Goal: Task Accomplishment & Management: Use online tool/utility

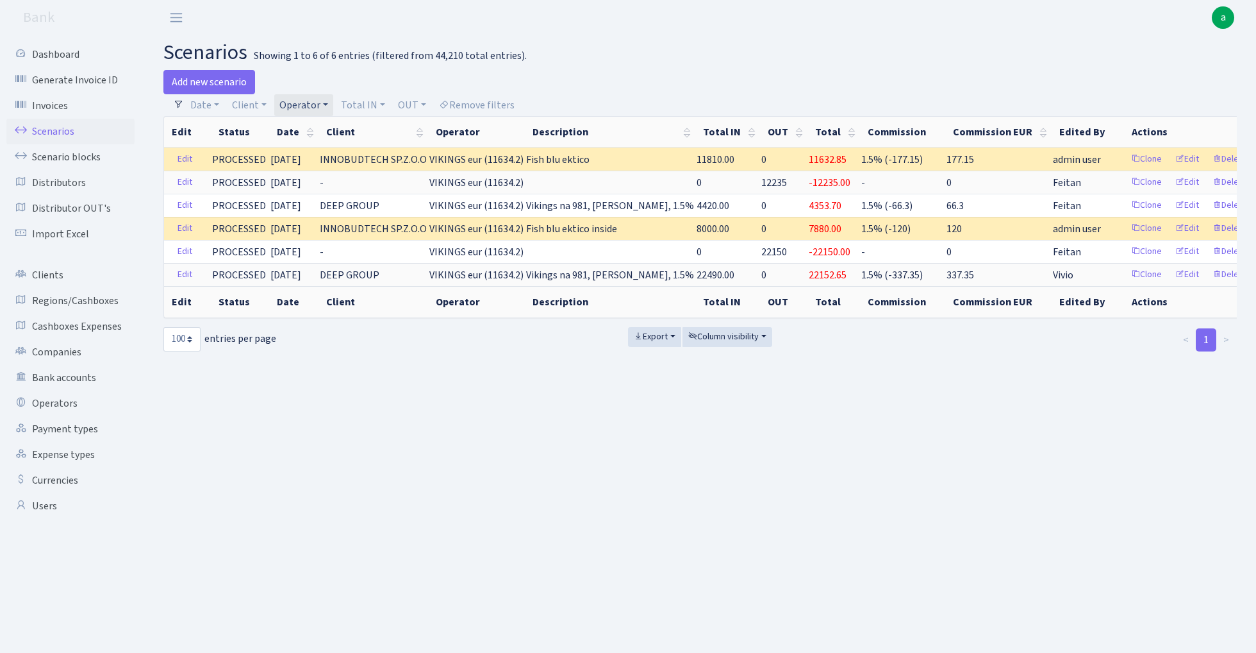
select select "100"
click at [670, 63] on h2 "scenarios Showing 1 to 6 of 6 entries (filtered from 44,210 total entries)." at bounding box center [700, 52] width 1074 height 24
click at [303, 106] on link "Operator" at bounding box center [303, 105] width 59 height 22
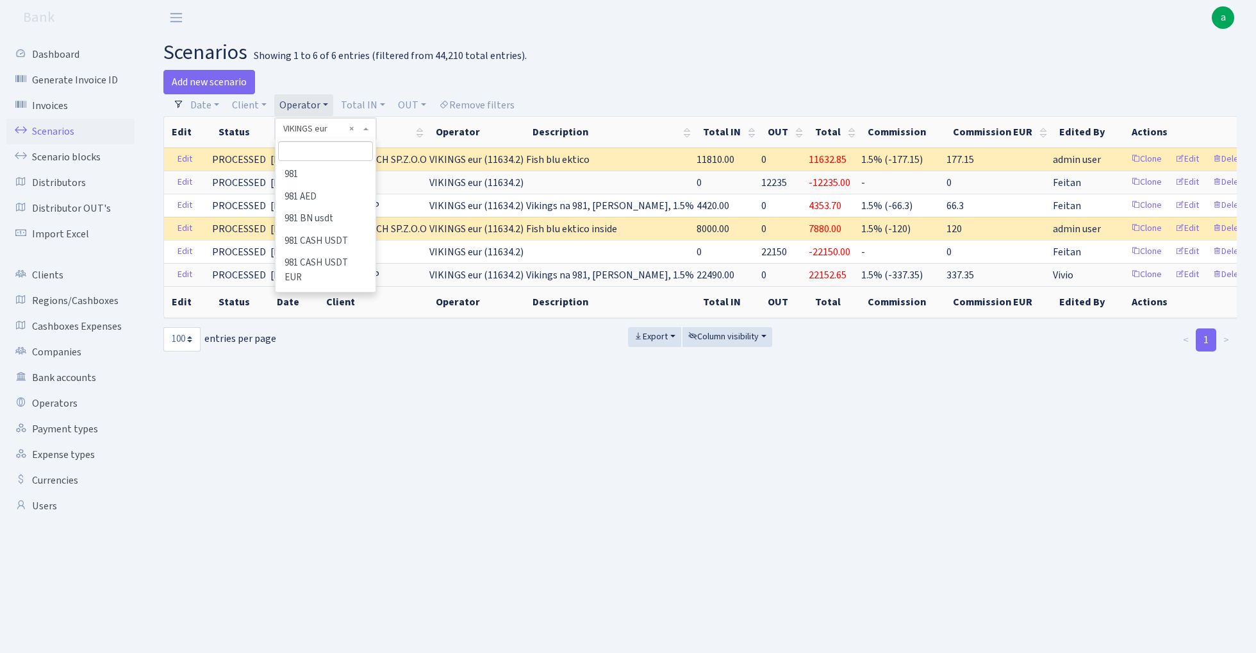
scroll to position [7346, 0]
click at [317, 160] on input "search" at bounding box center [325, 151] width 94 height 20
type input "tat"
click at [331, 172] on li "TATJANA" at bounding box center [325, 174] width 97 height 22
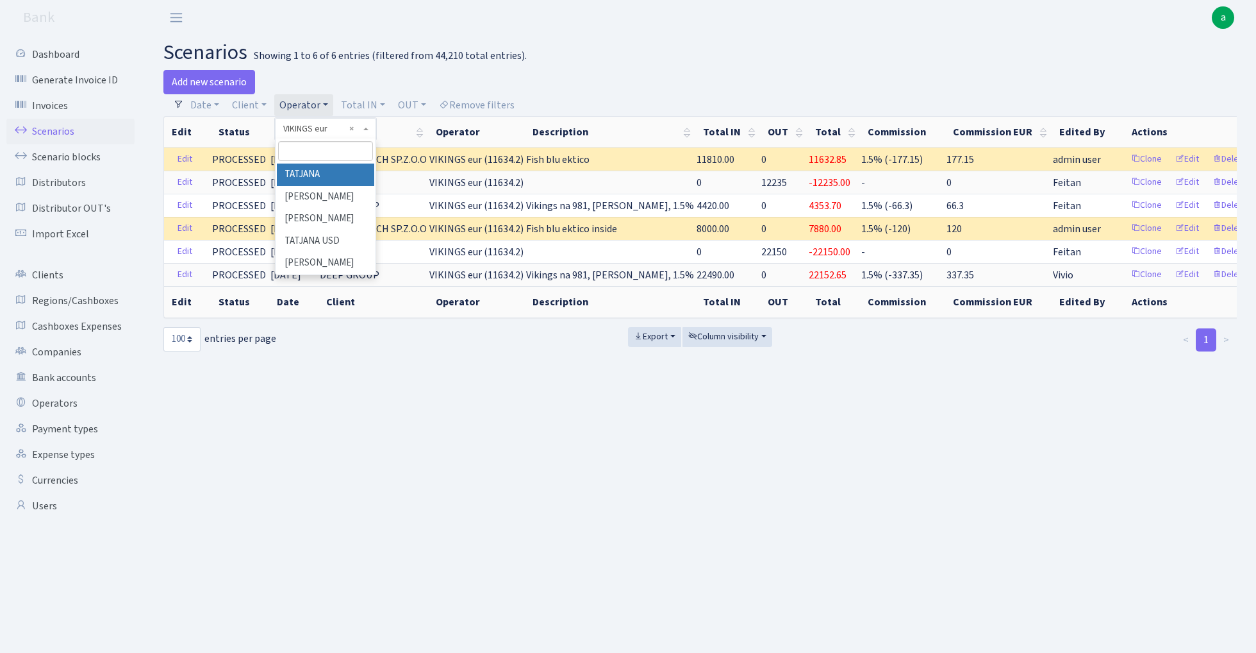
click at [0, 0] on div at bounding box center [0, 0] width 0 height 0
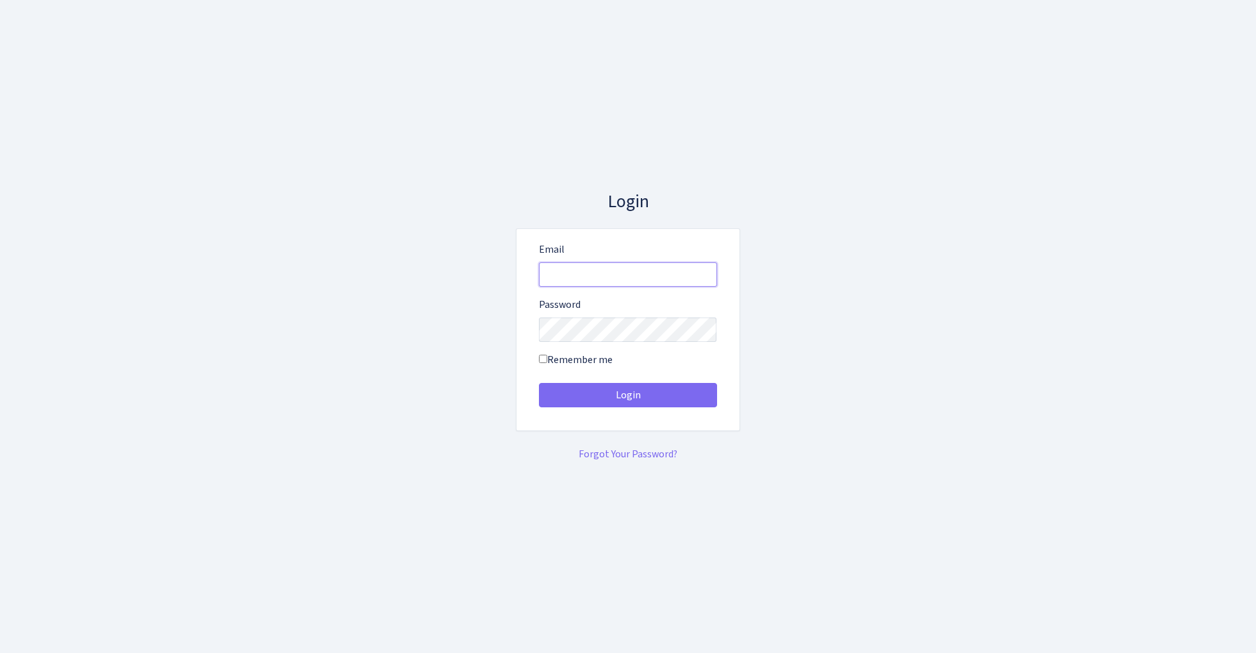
type input "admin@bank.com"
click at [628, 395] on button "Login" at bounding box center [628, 395] width 178 height 24
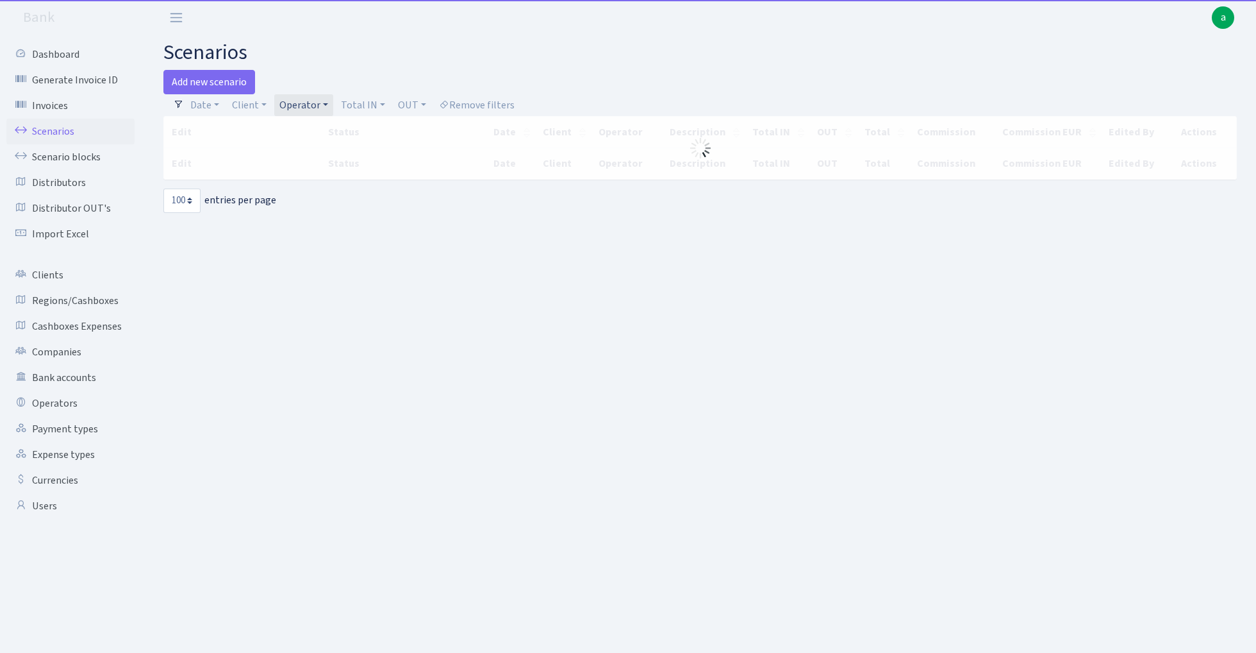
select select "100"
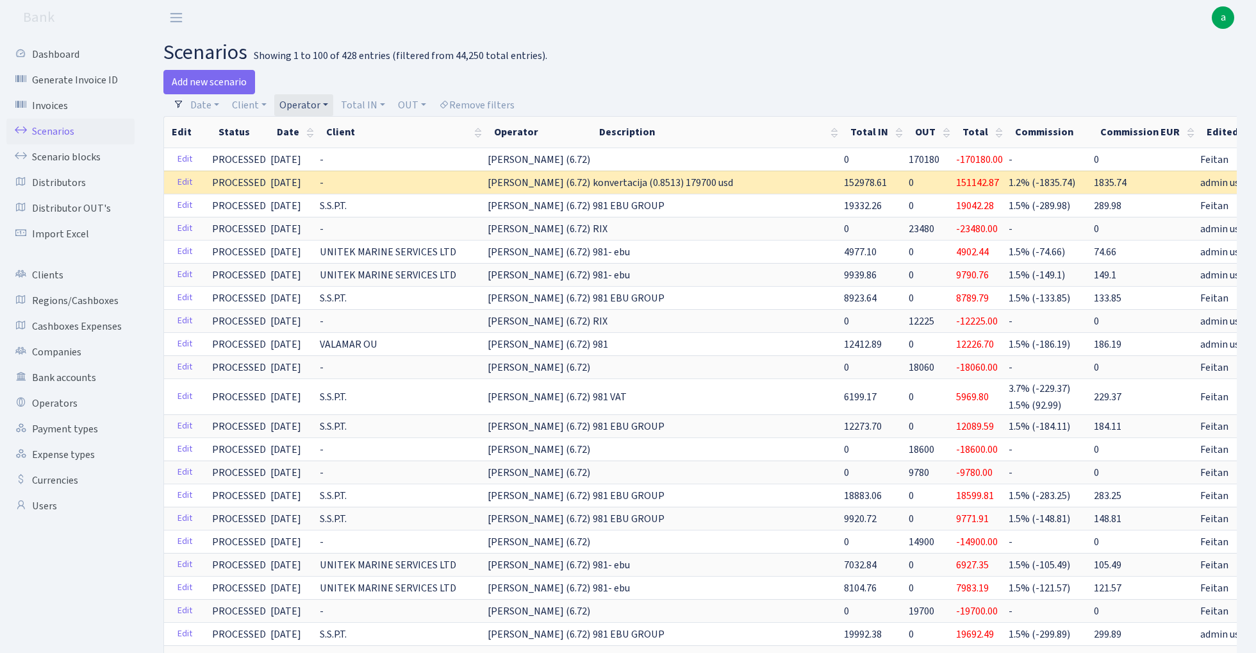
click at [312, 101] on link "Operator" at bounding box center [303, 105] width 59 height 22
select select "303"
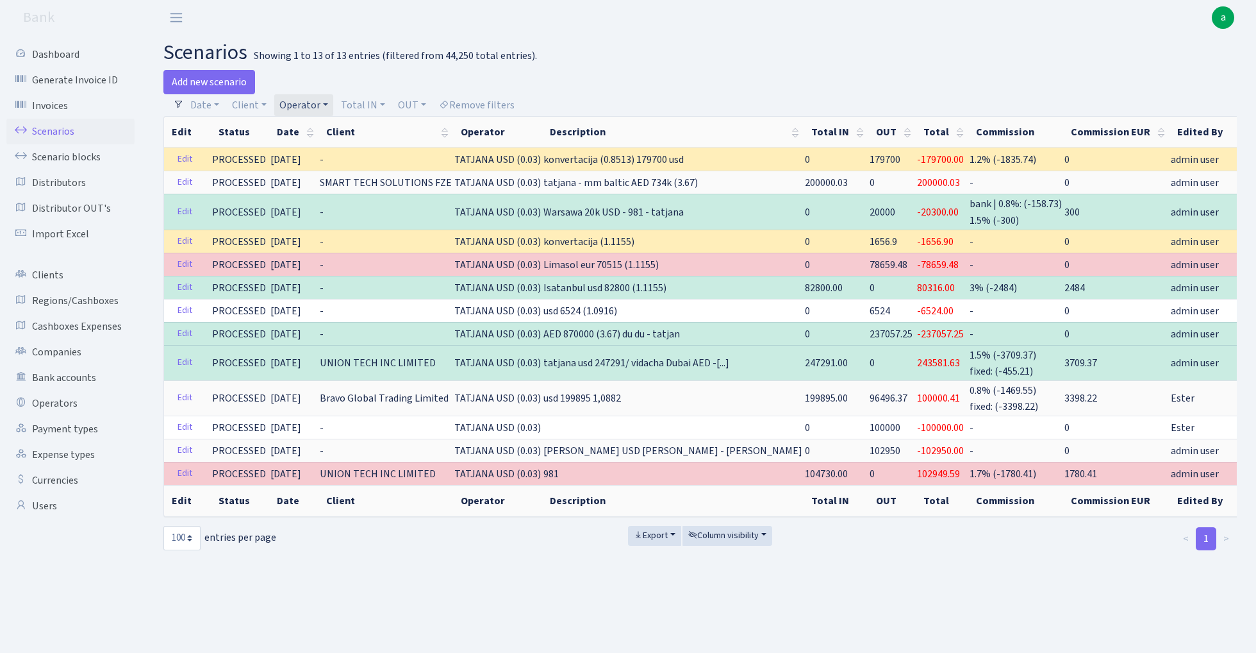
click at [304, 99] on link "Operator" at bounding box center [303, 105] width 59 height 22
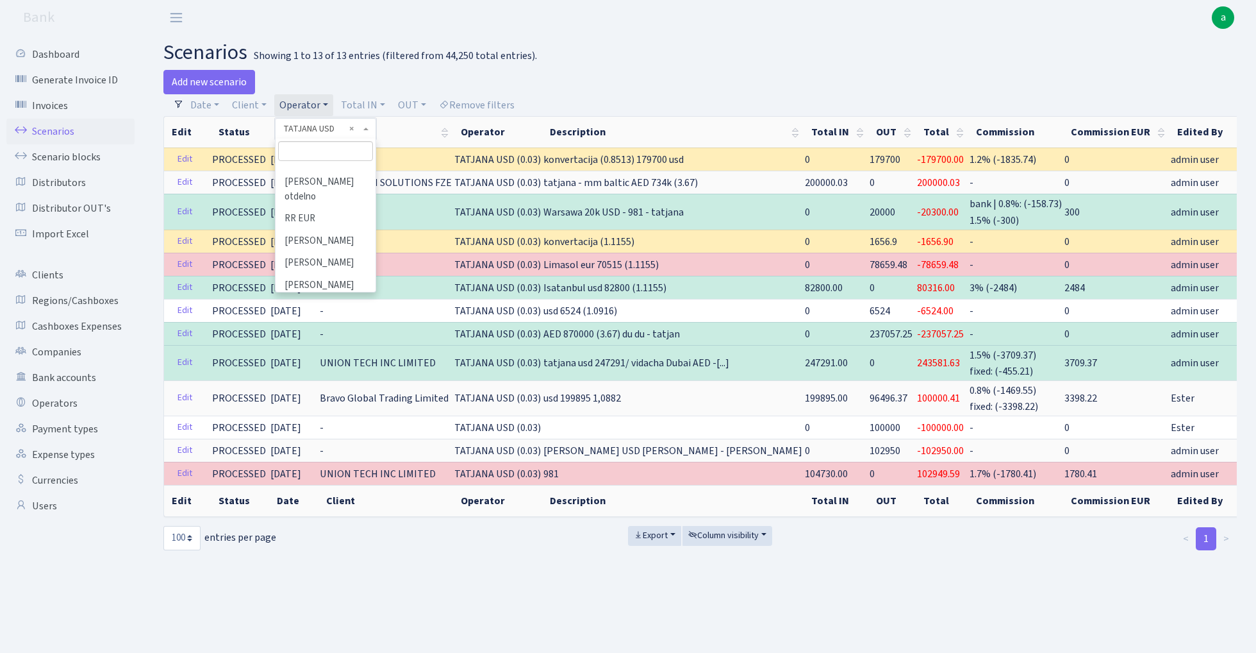
scroll to position [6718, 0]
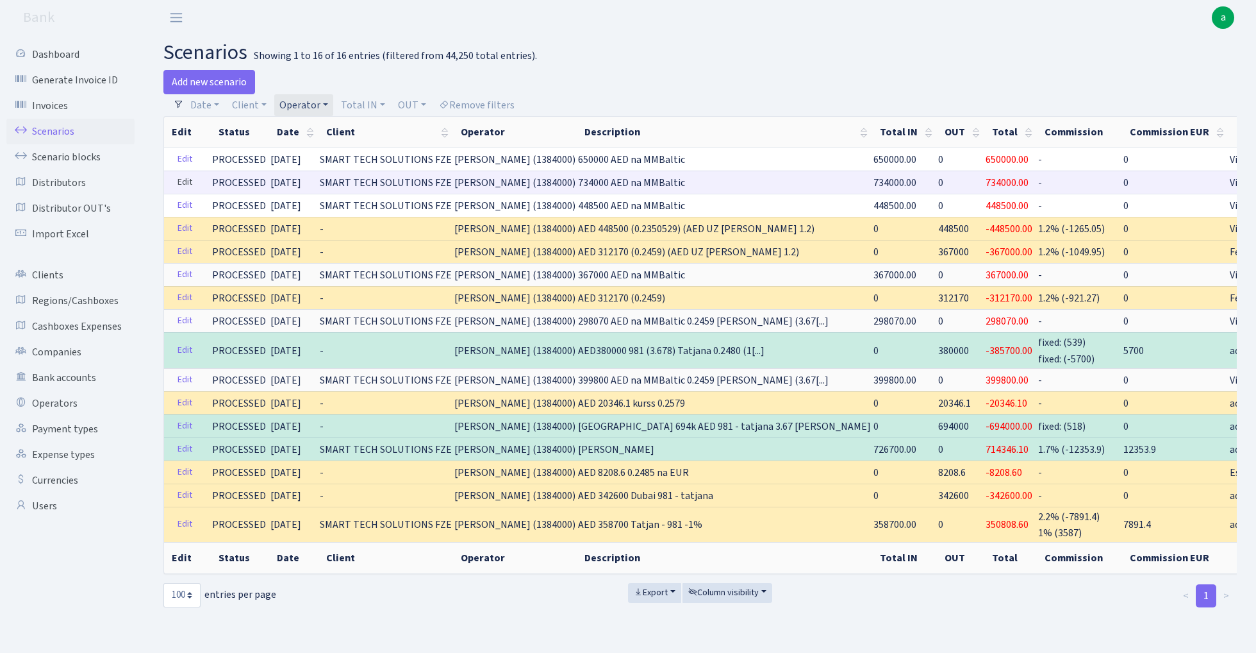
click at [188, 180] on link "Edit" at bounding box center [185, 182] width 26 height 20
click at [296, 103] on link "Operator" at bounding box center [303, 105] width 59 height 22
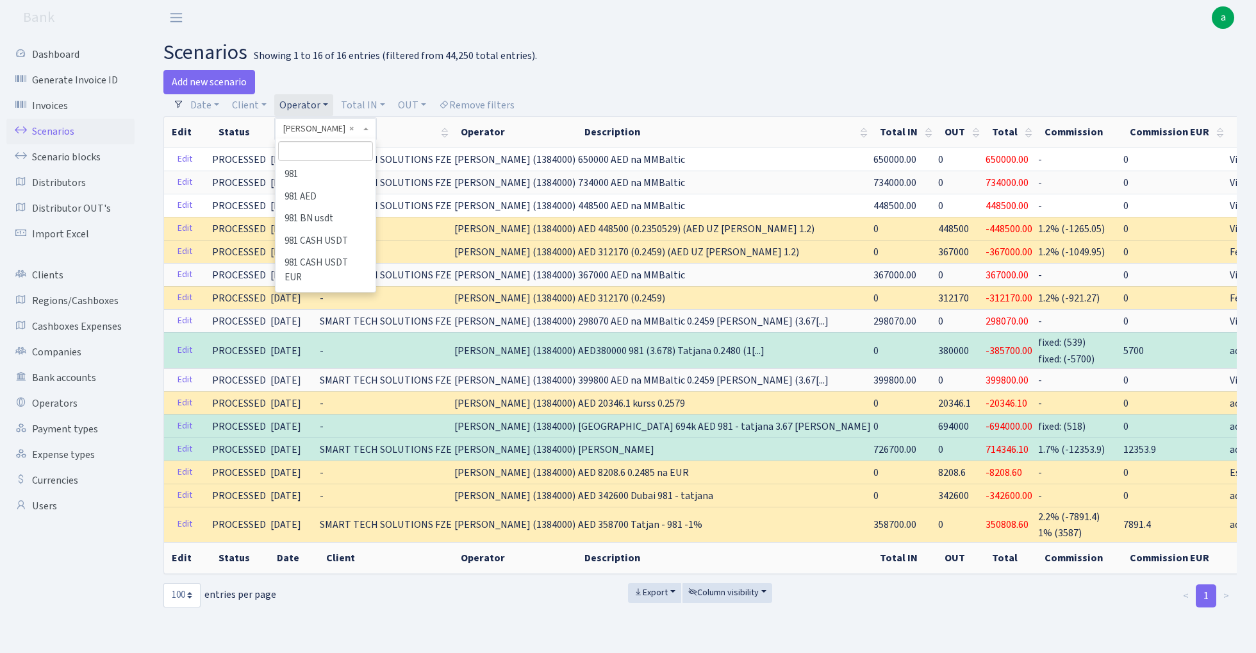
scroll to position [6720, 0]
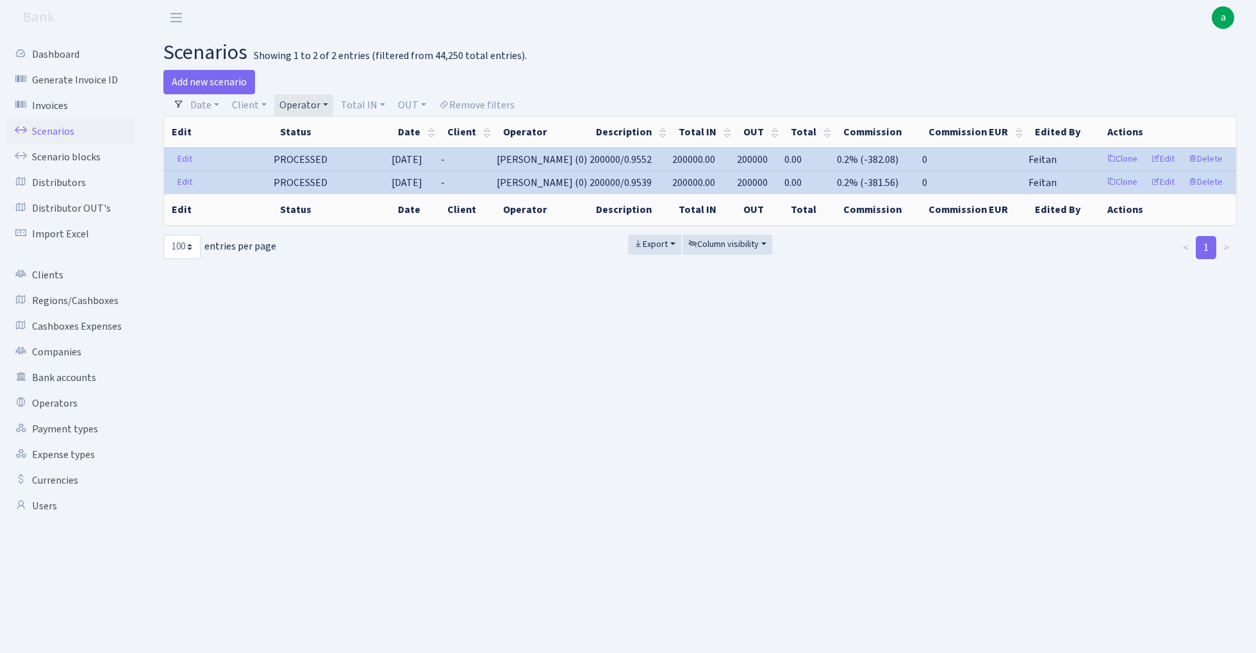
click at [316, 100] on link "Operator" at bounding box center [303, 105] width 59 height 22
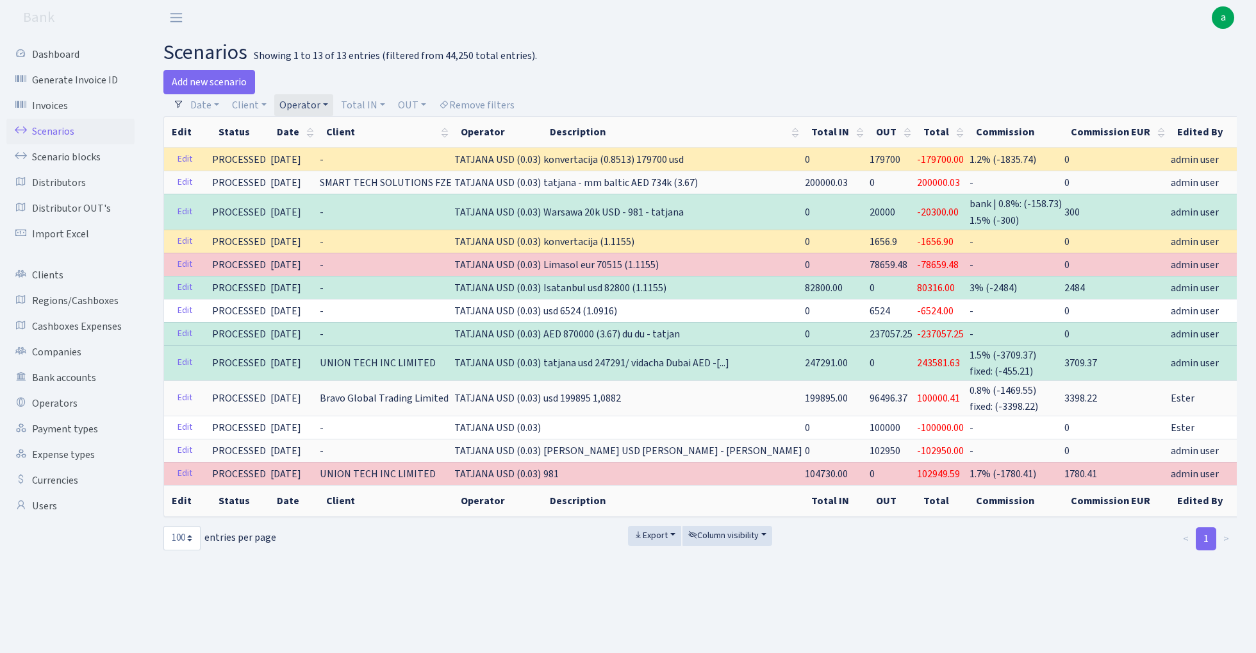
click at [303, 101] on link "Operator" at bounding box center [303, 105] width 59 height 22
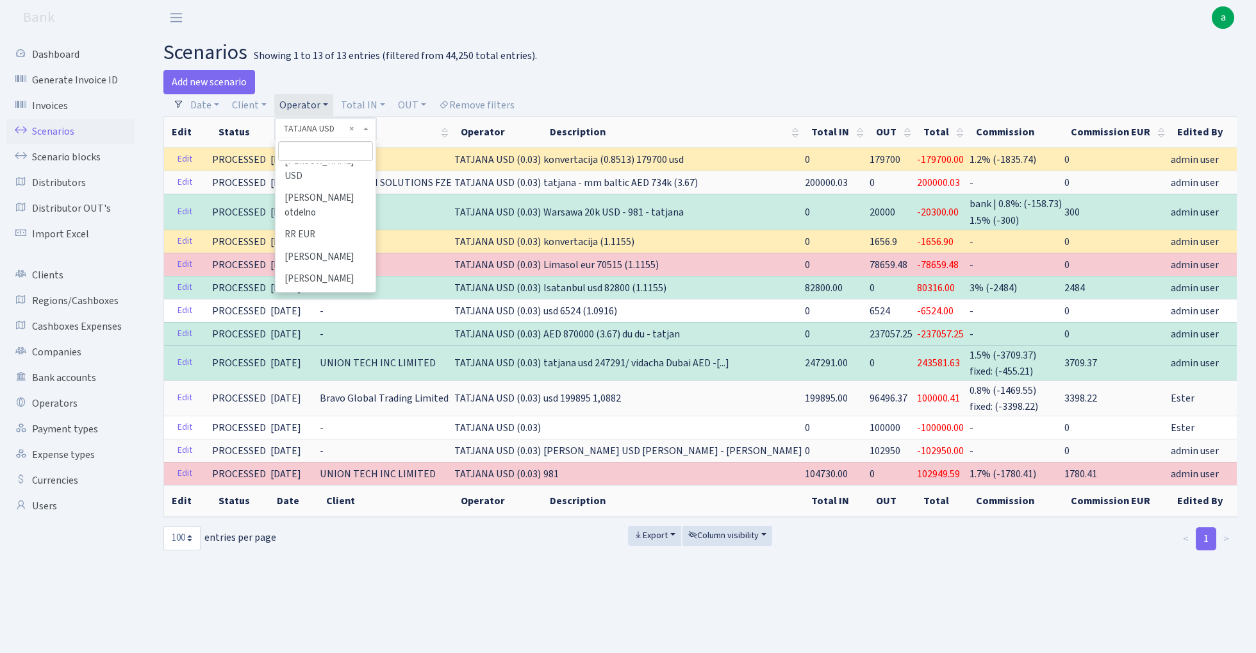
scroll to position [6709, 0]
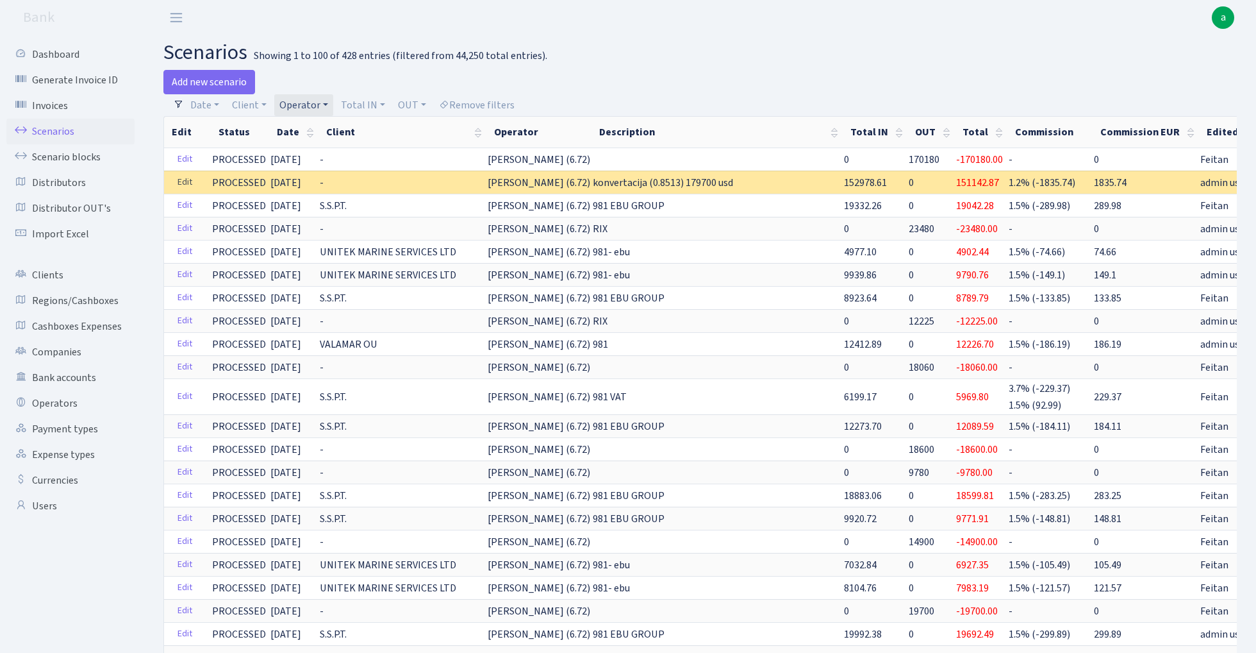
click at [185, 183] on link "Edit" at bounding box center [185, 182] width 26 height 20
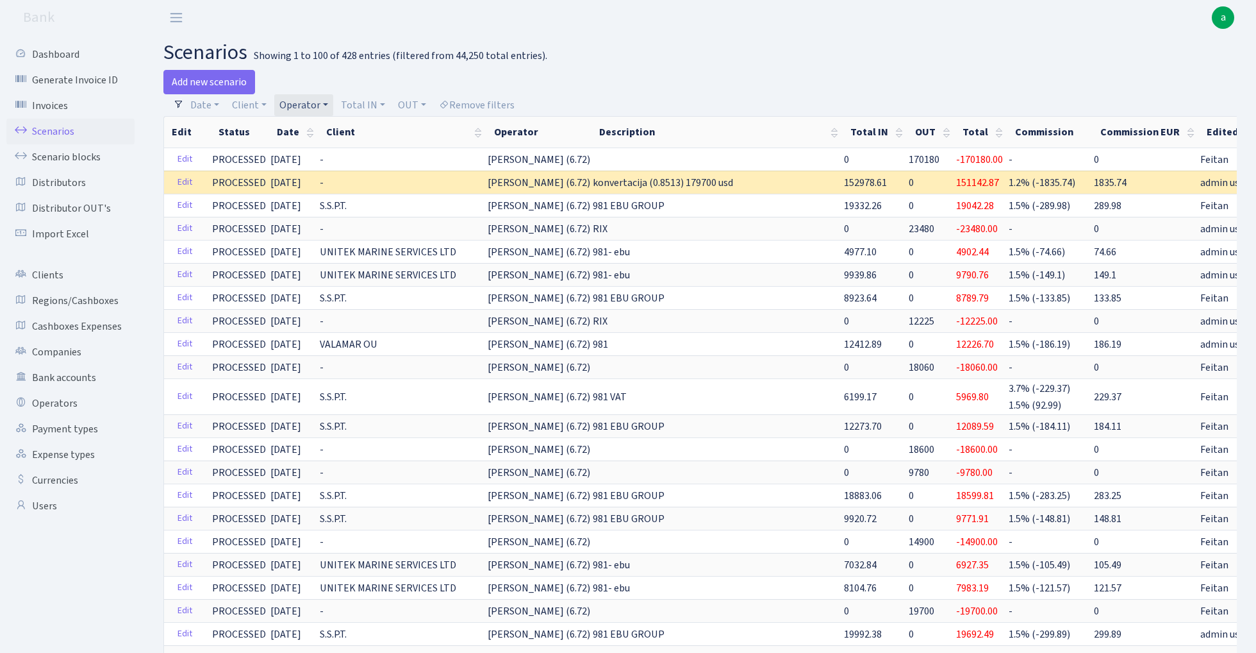
click at [308, 106] on link "Operator" at bounding box center [303, 105] width 59 height 22
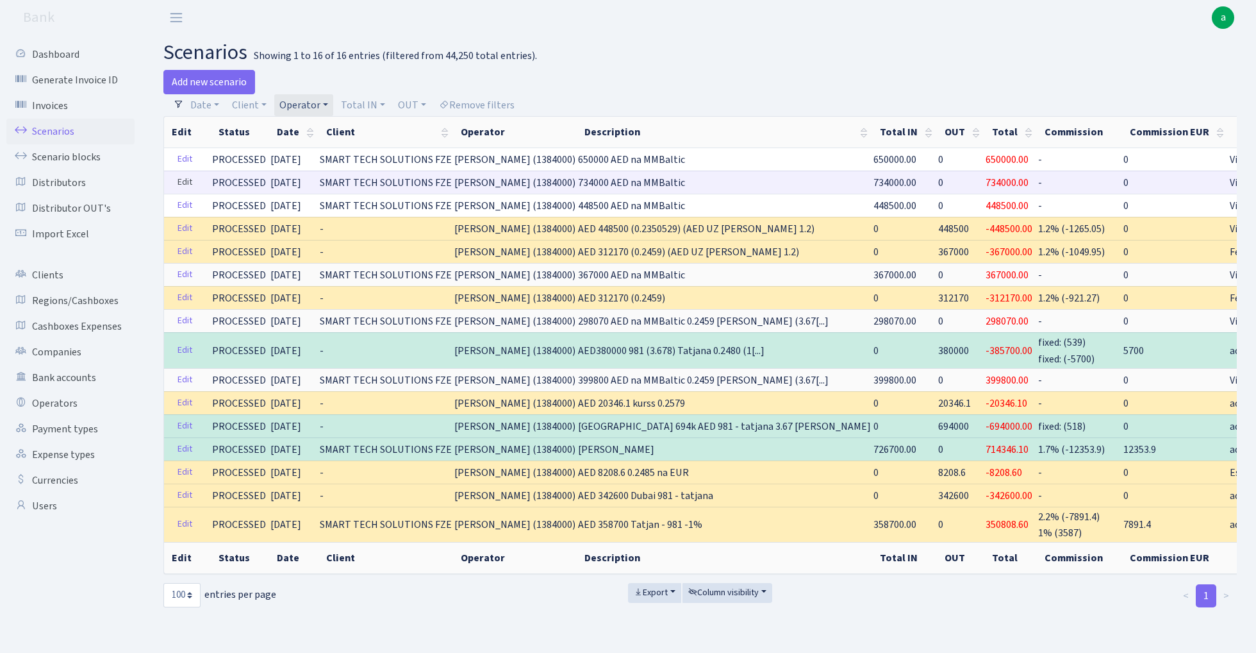
click at [182, 180] on link "Edit" at bounding box center [185, 182] width 26 height 20
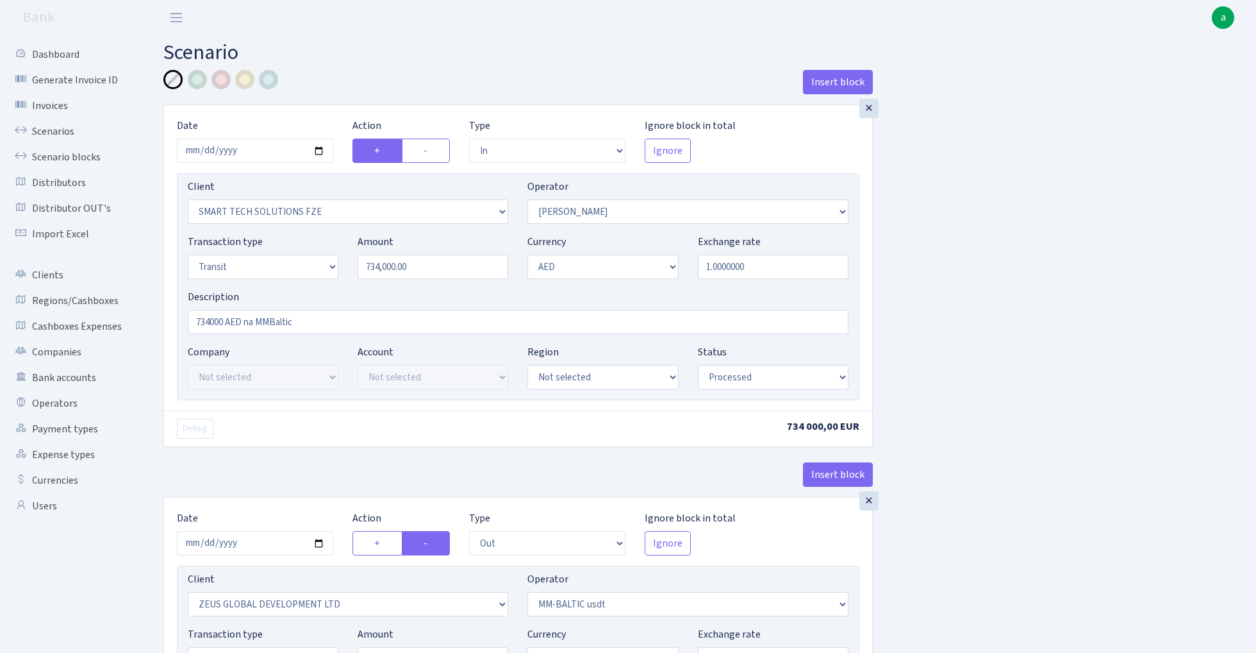
select select "in"
select select "2758"
select select "407"
select select "5"
select select "9"
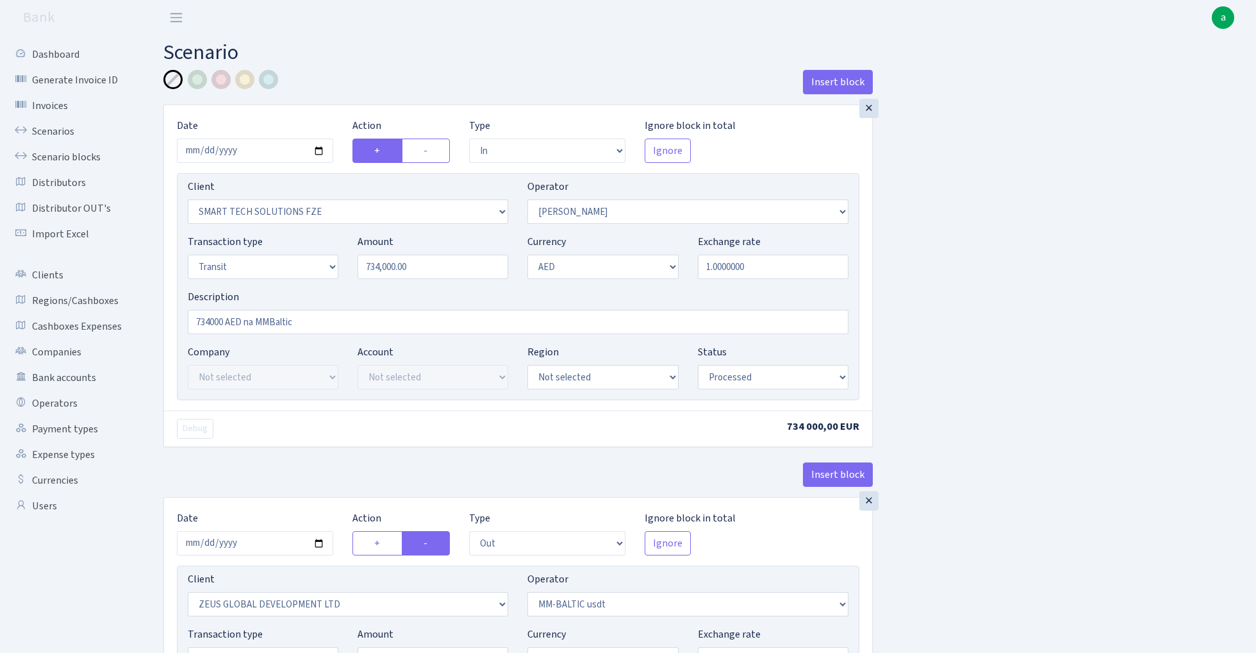
select select "processed"
select select "out"
select select "1276"
select select "459"
select select "5"
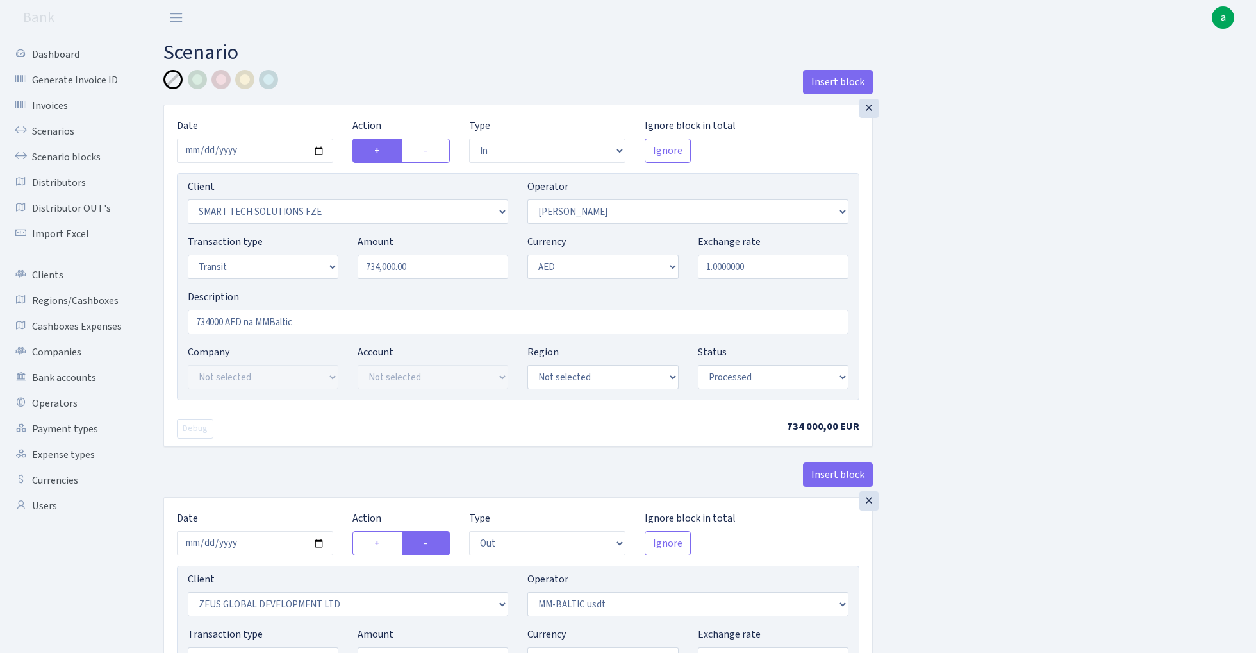
select select "9"
select select "processed"
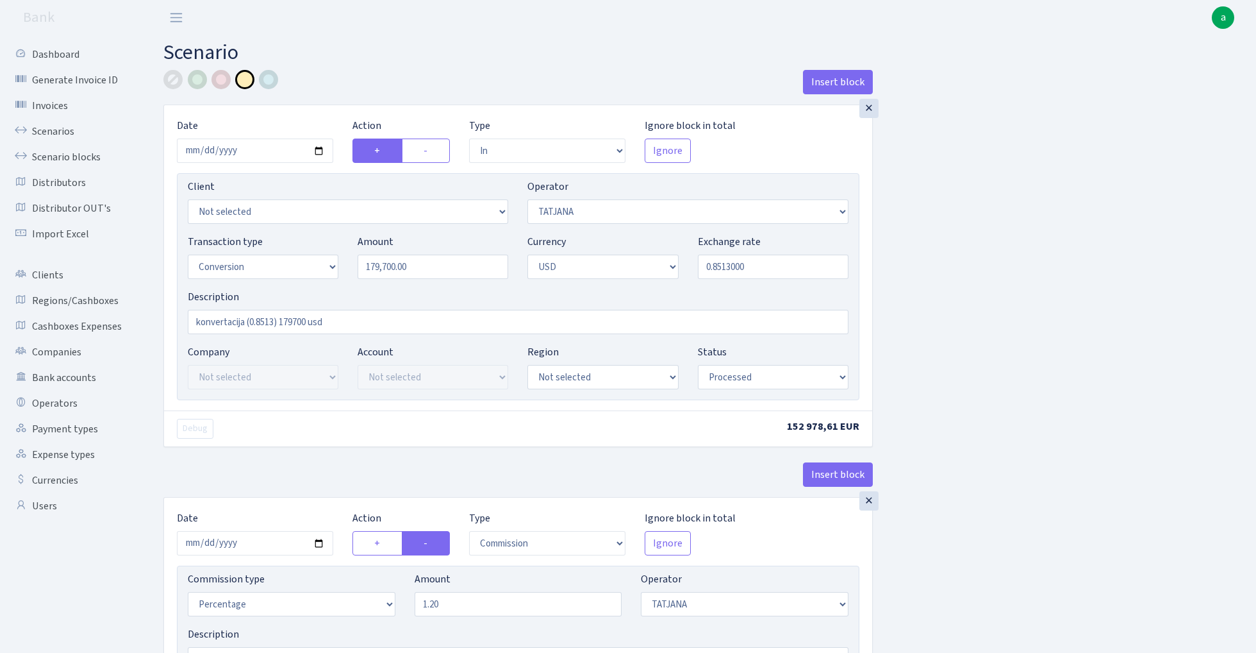
select select "in"
select select "272"
select select "15"
select select "2"
select select "processed"
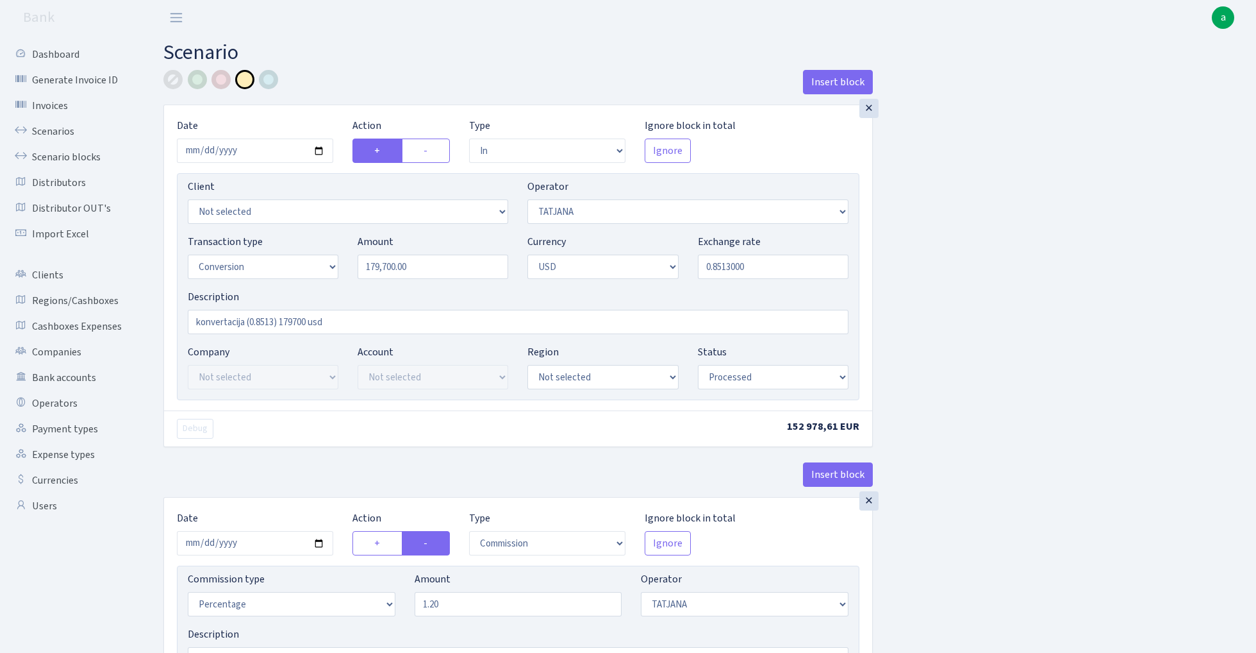
select select "commission"
select select "272"
select select "processed"
select select "out"
select select "303"
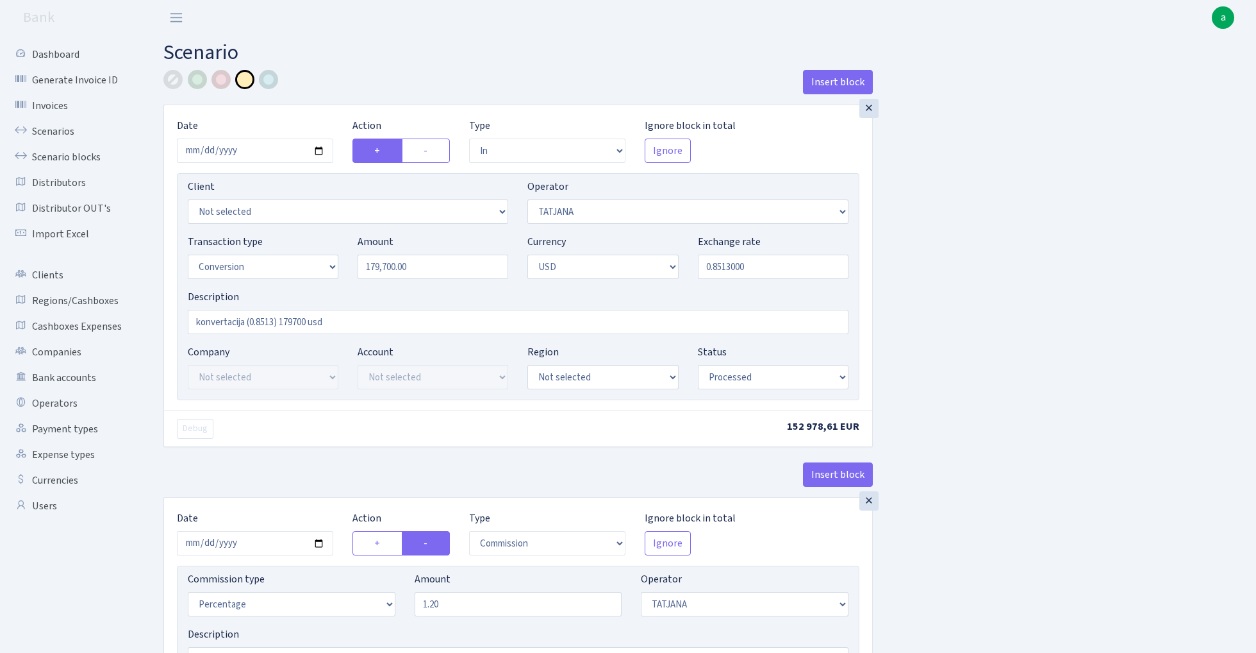
select select "15"
select select "2"
select select "processed"
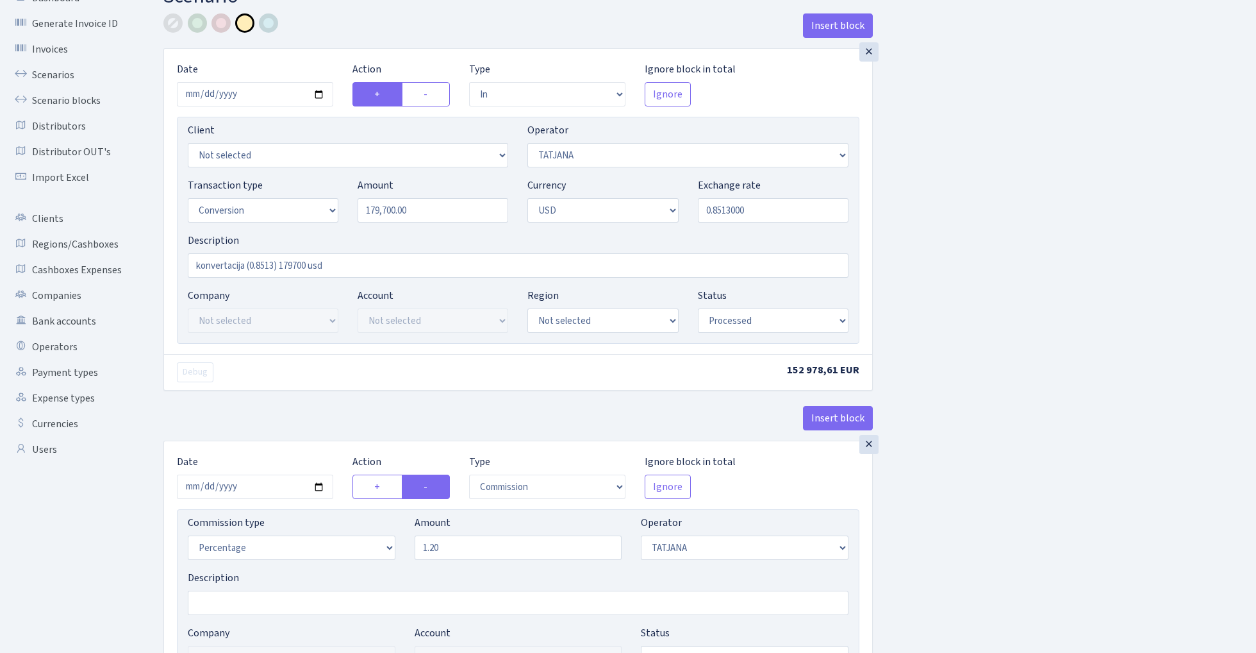
scroll to position [45, 0]
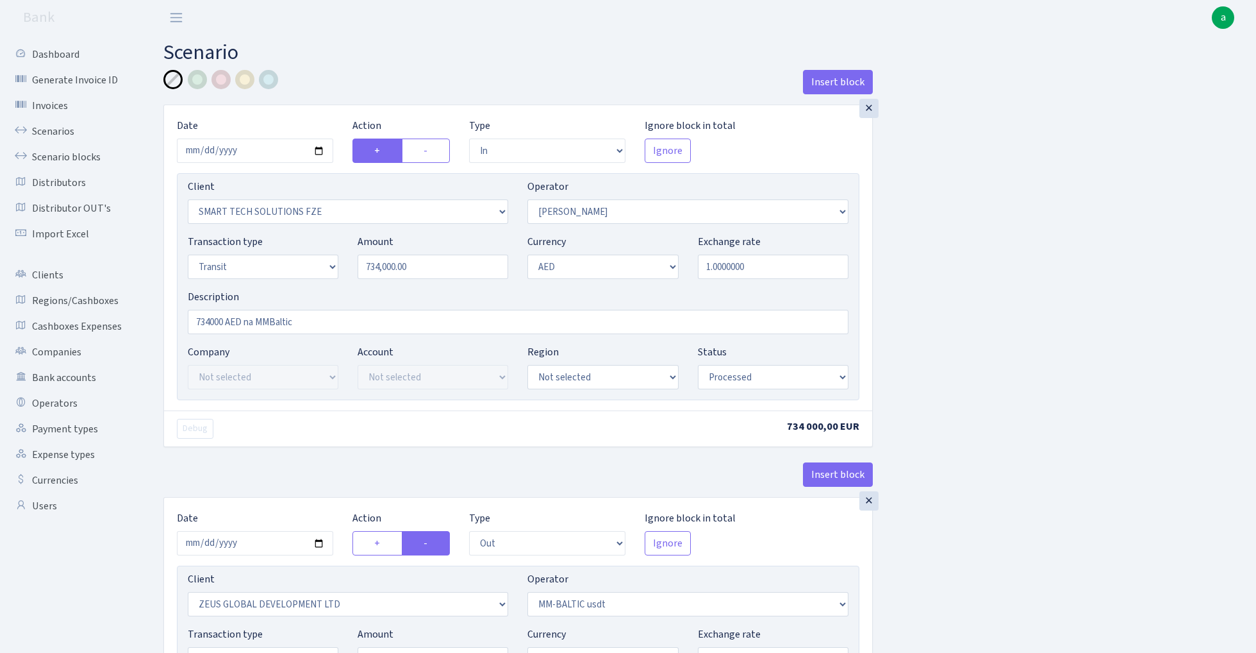
select select "in"
select select "2758"
select select "407"
select select "5"
select select "9"
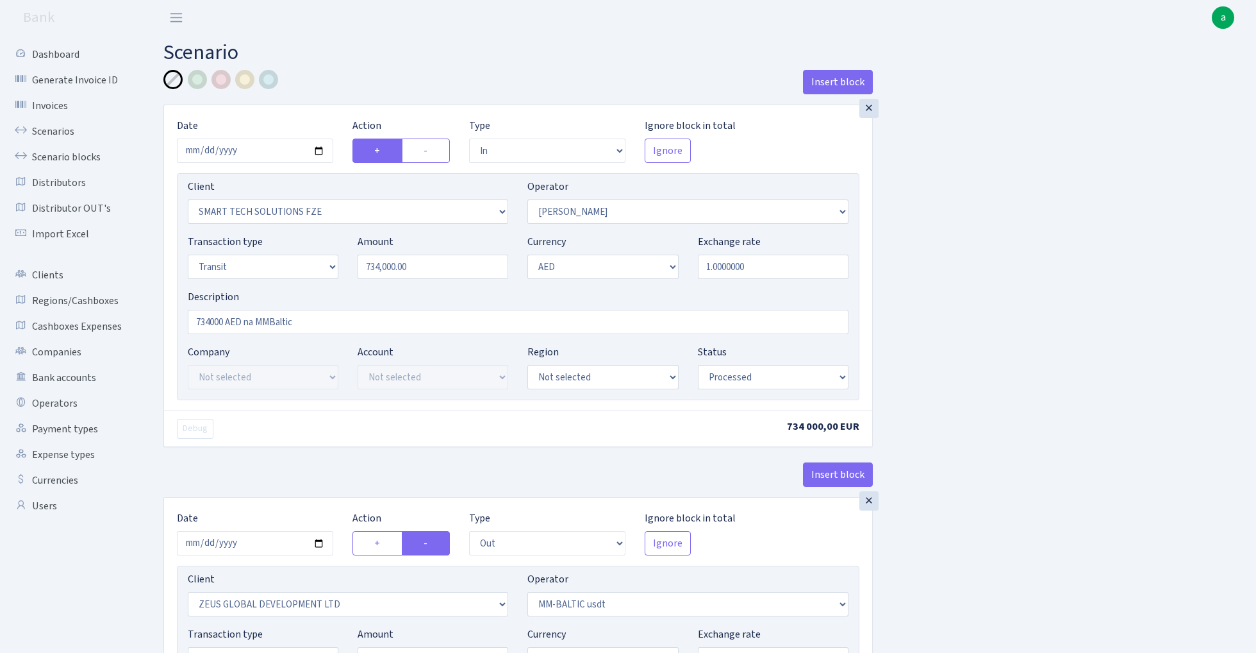
select select "processed"
select select "out"
select select "1276"
select select "459"
select select "5"
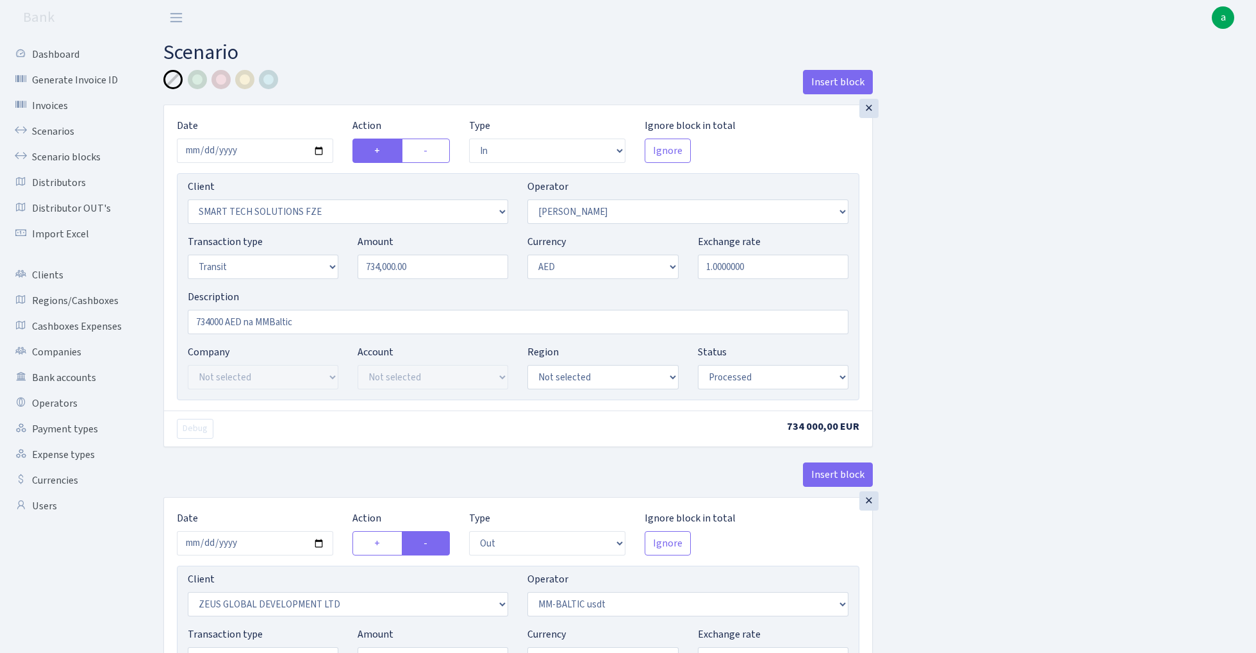
select select "9"
select select "processed"
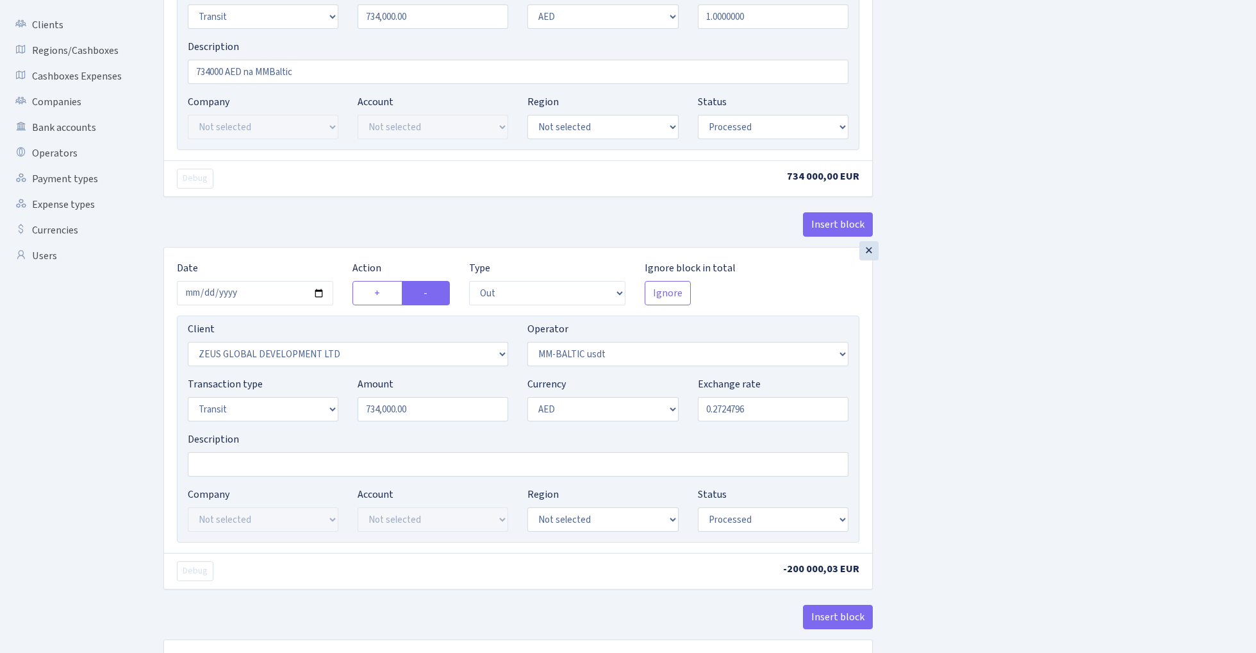
scroll to position [329, 0]
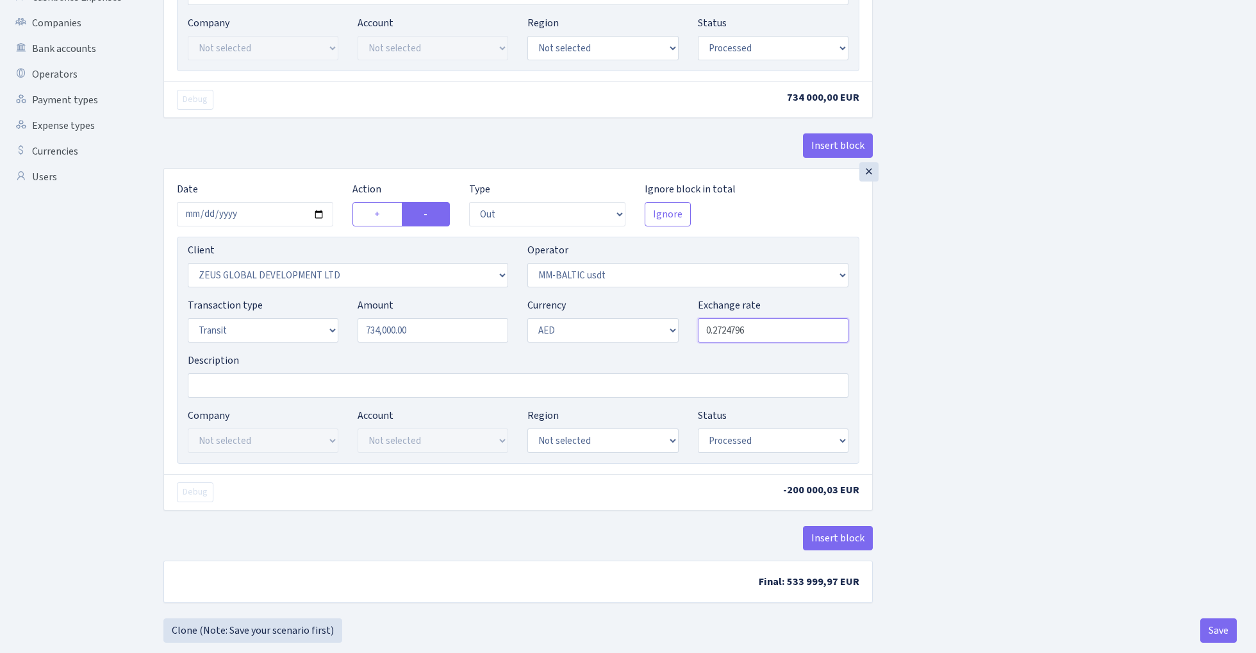
click at [782, 329] on input "0.2724796" at bounding box center [773, 330] width 151 height 24
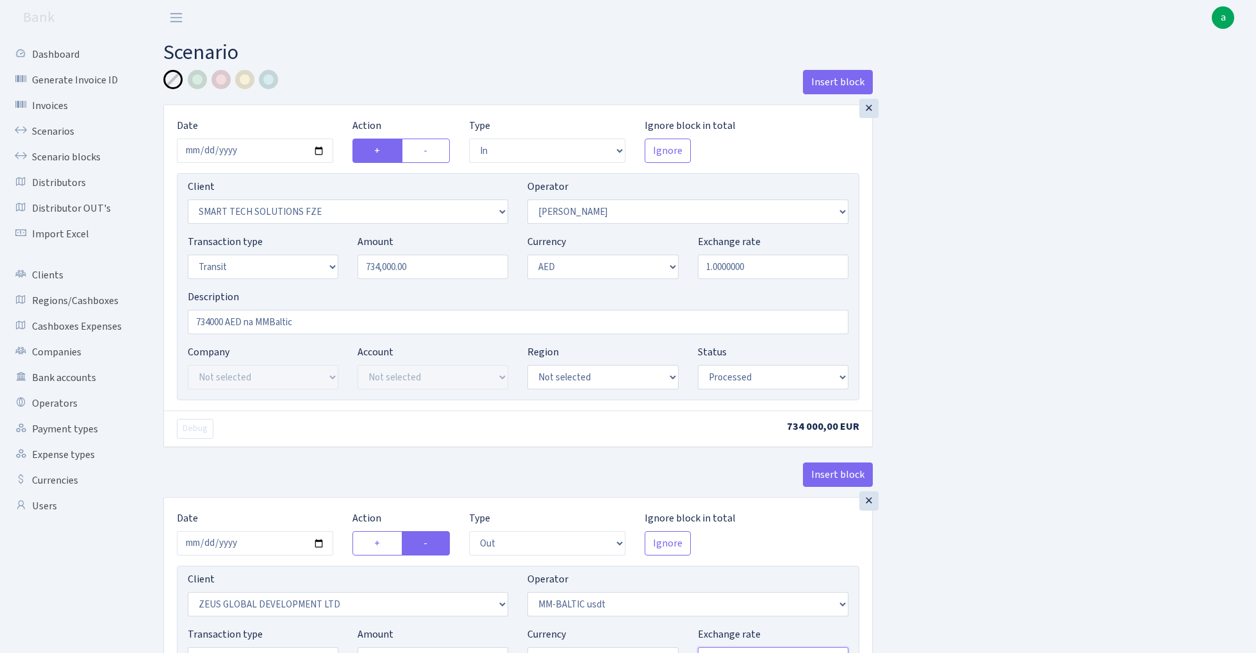
scroll to position [0, 0]
click at [762, 269] on input "1.0000000" at bounding box center [773, 266] width 151 height 24
paste input "0.2724796"
type input "0.2724796"
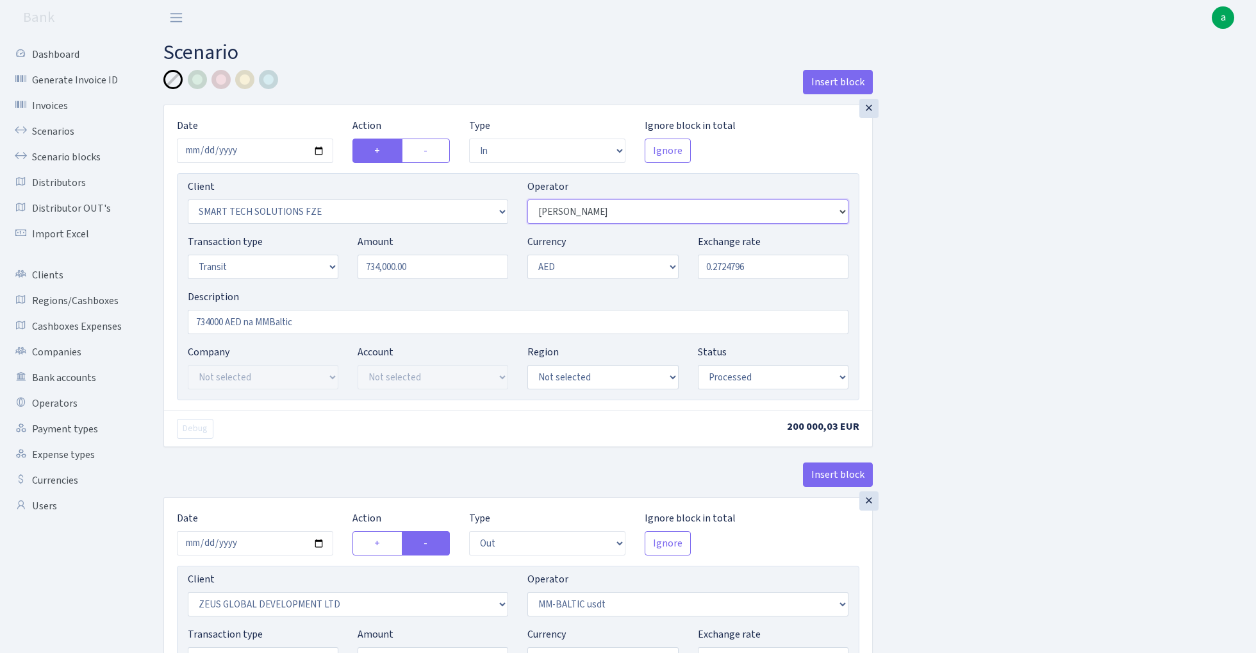
select select "303"
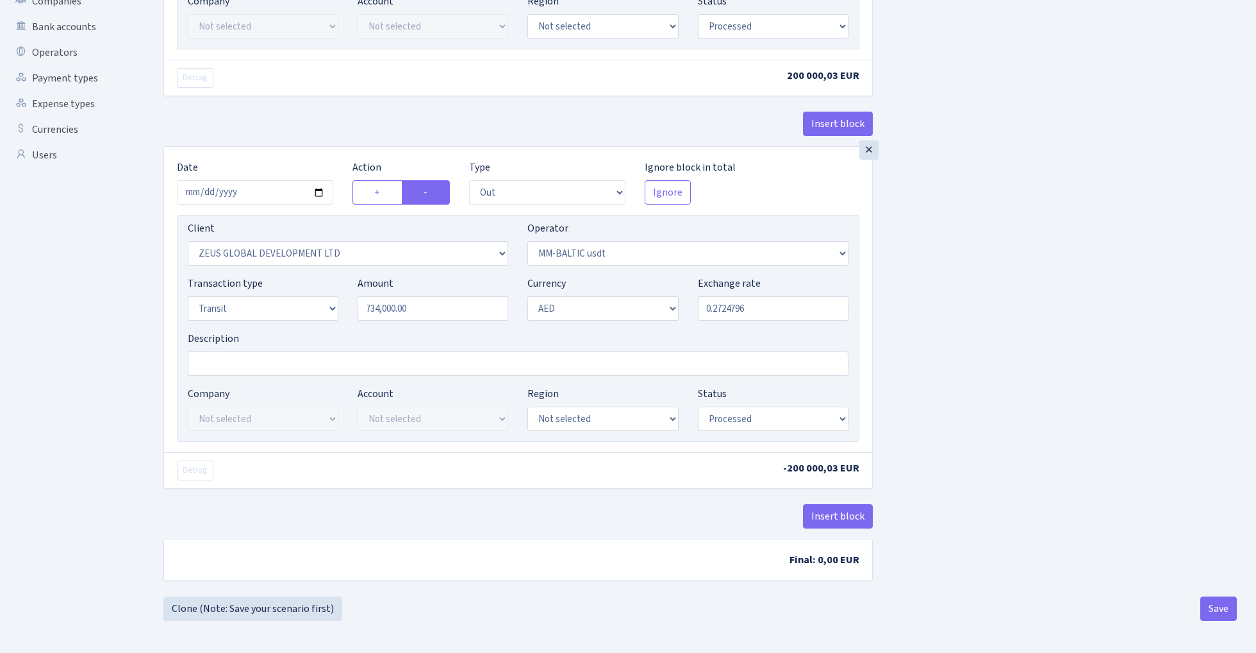
scroll to position [354, 0]
click at [1216, 601] on button "Save" at bounding box center [1219, 608] width 37 height 24
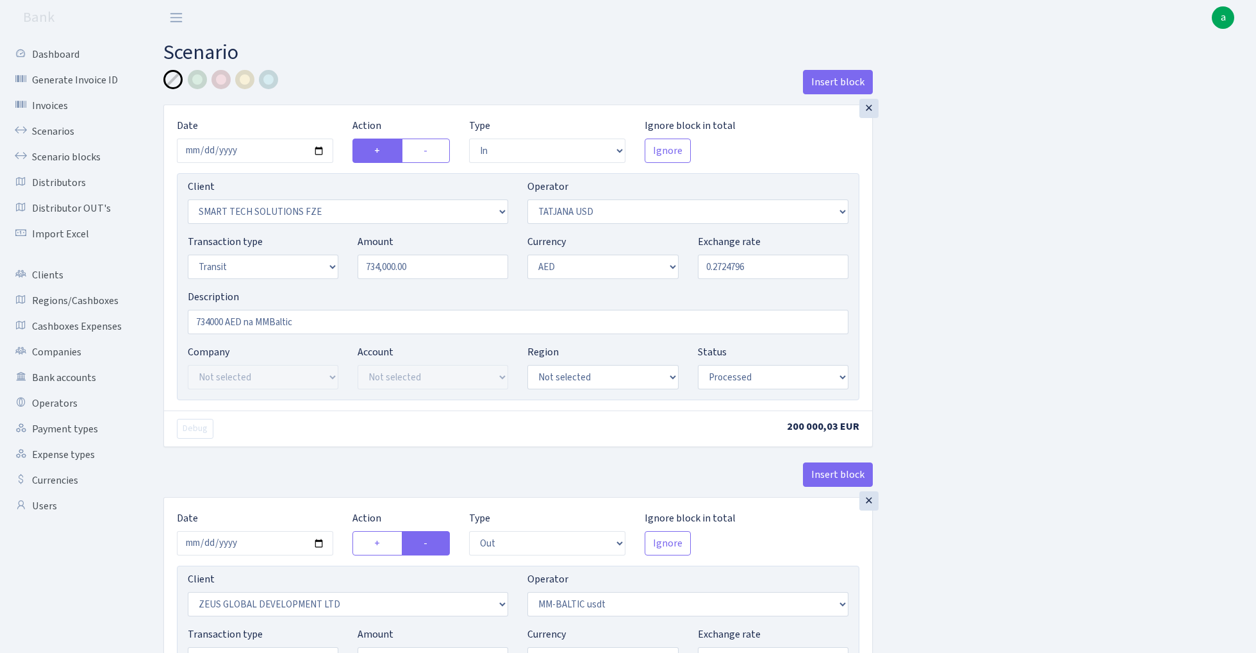
select select "in"
select select "2758"
select select "303"
select select "5"
select select "9"
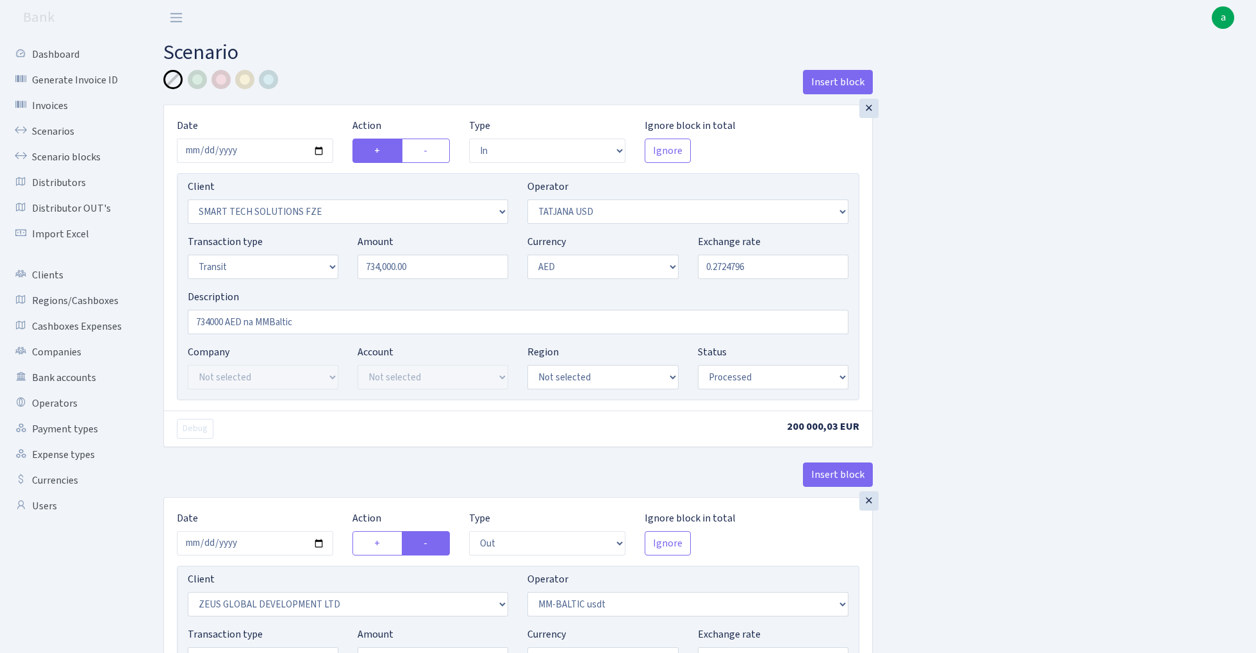
select select "processed"
select select "out"
select select "1276"
select select "459"
select select "5"
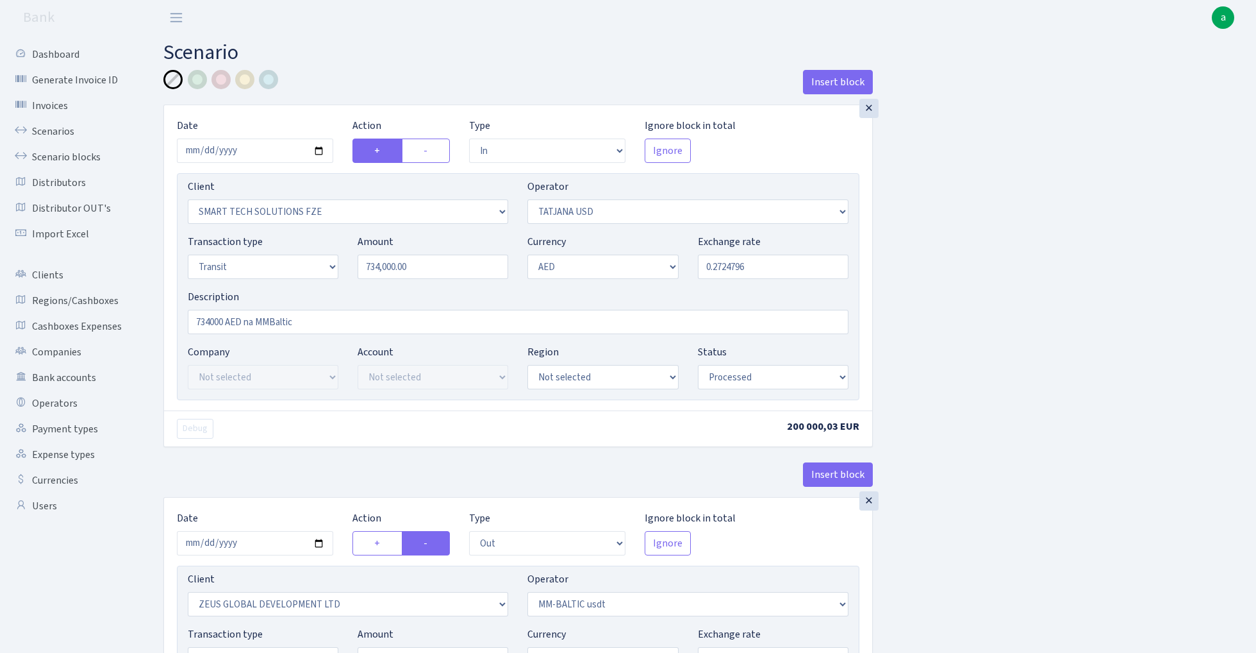
select select "9"
select select "processed"
click at [41, 134] on link "Scenarios" at bounding box center [70, 132] width 128 height 26
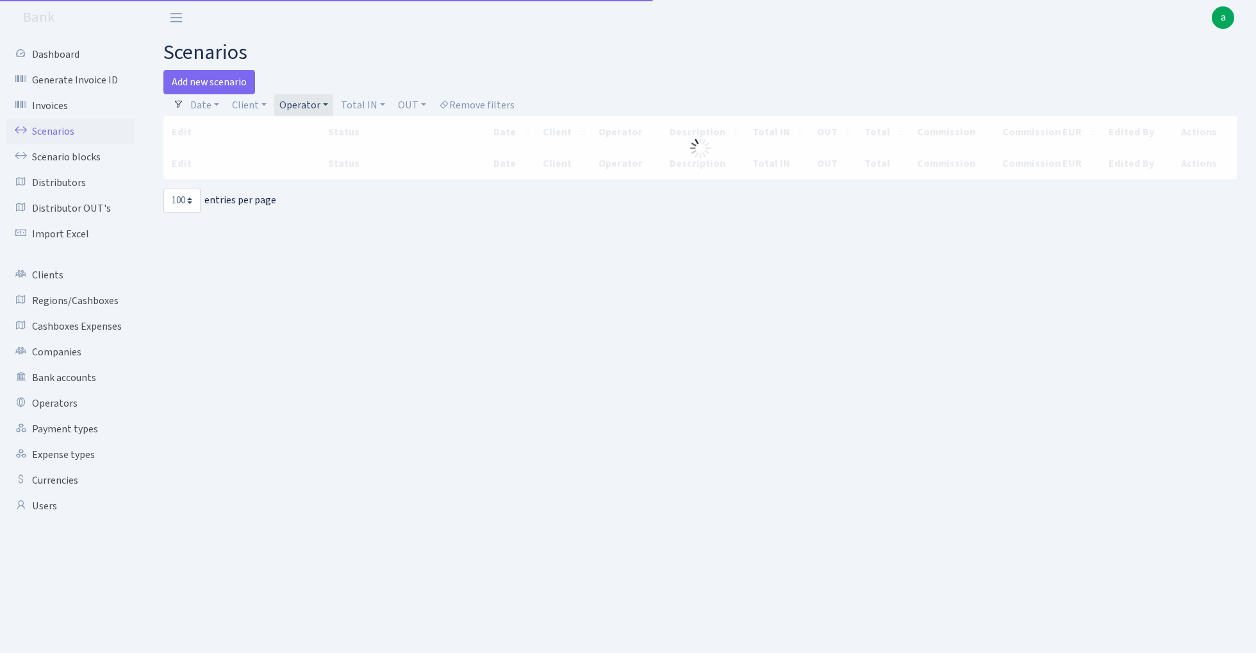
select select "100"
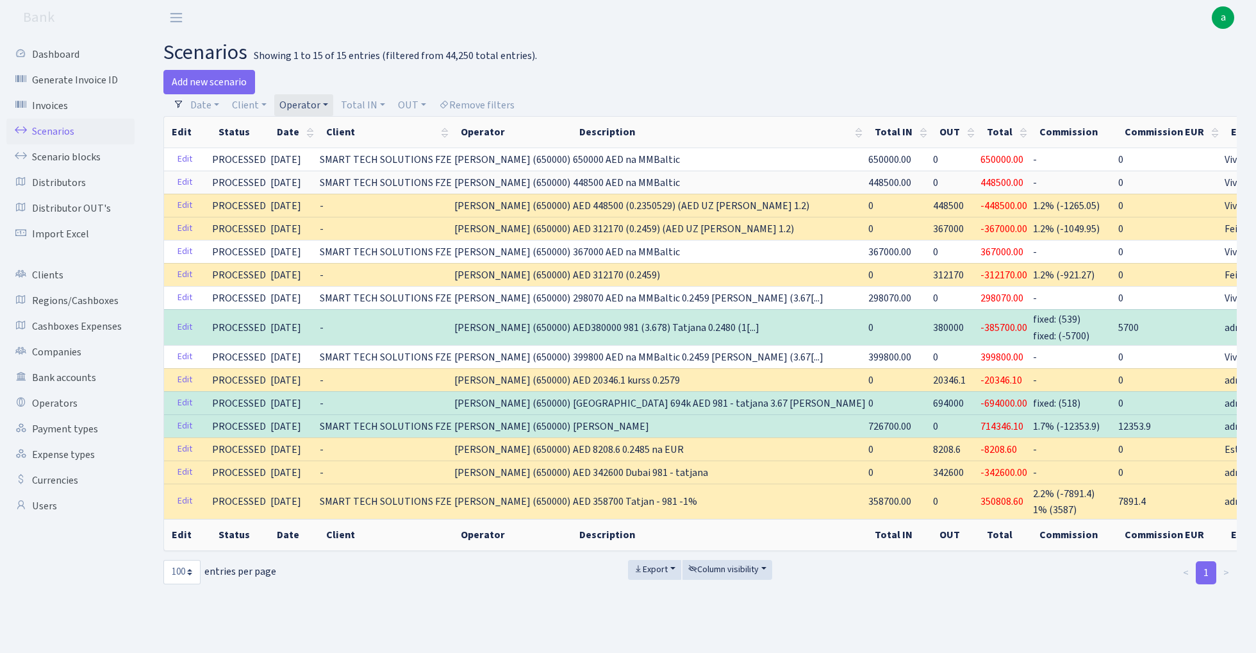
click at [305, 103] on link "Operator" at bounding box center [303, 105] width 59 height 22
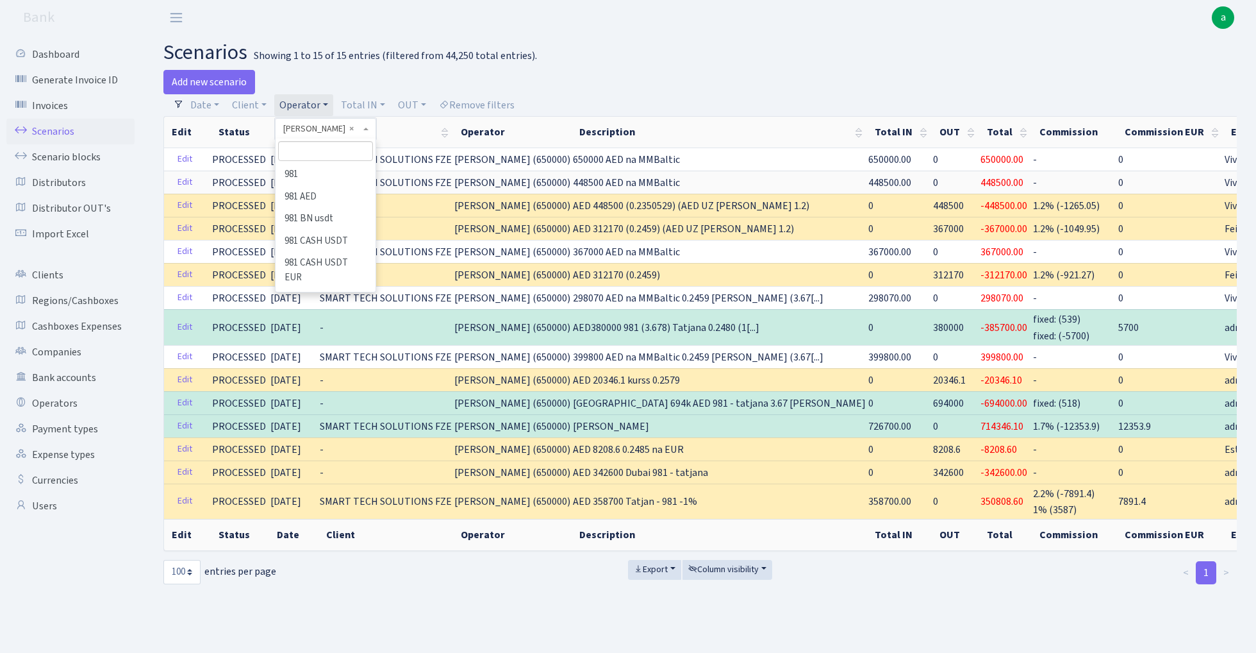
scroll to position [6698, 0]
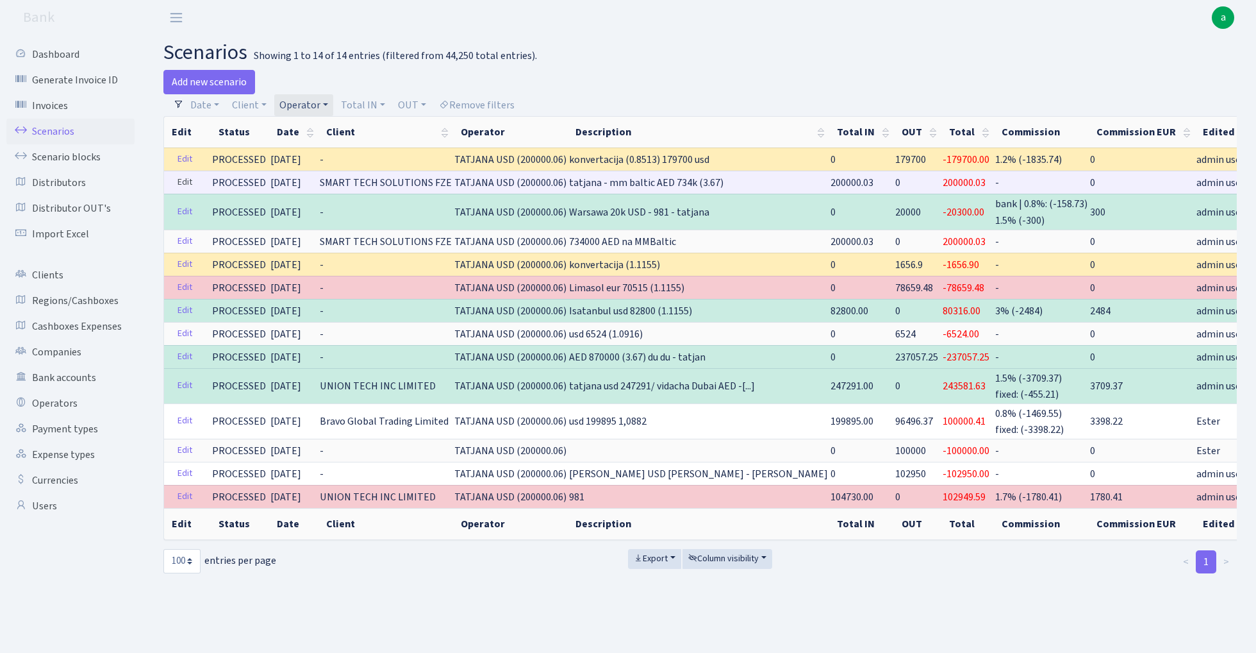
click at [188, 180] on link "Edit" at bounding box center [185, 182] width 26 height 20
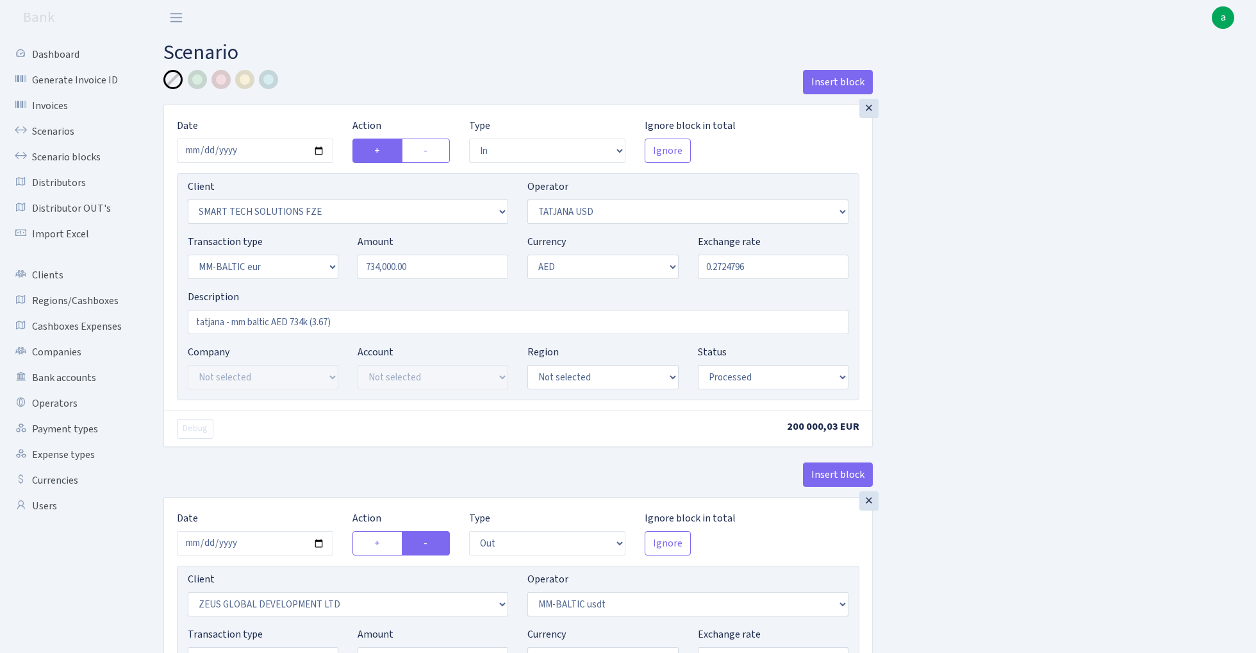
select select "in"
select select "2758"
select select "303"
select select "16"
select select "9"
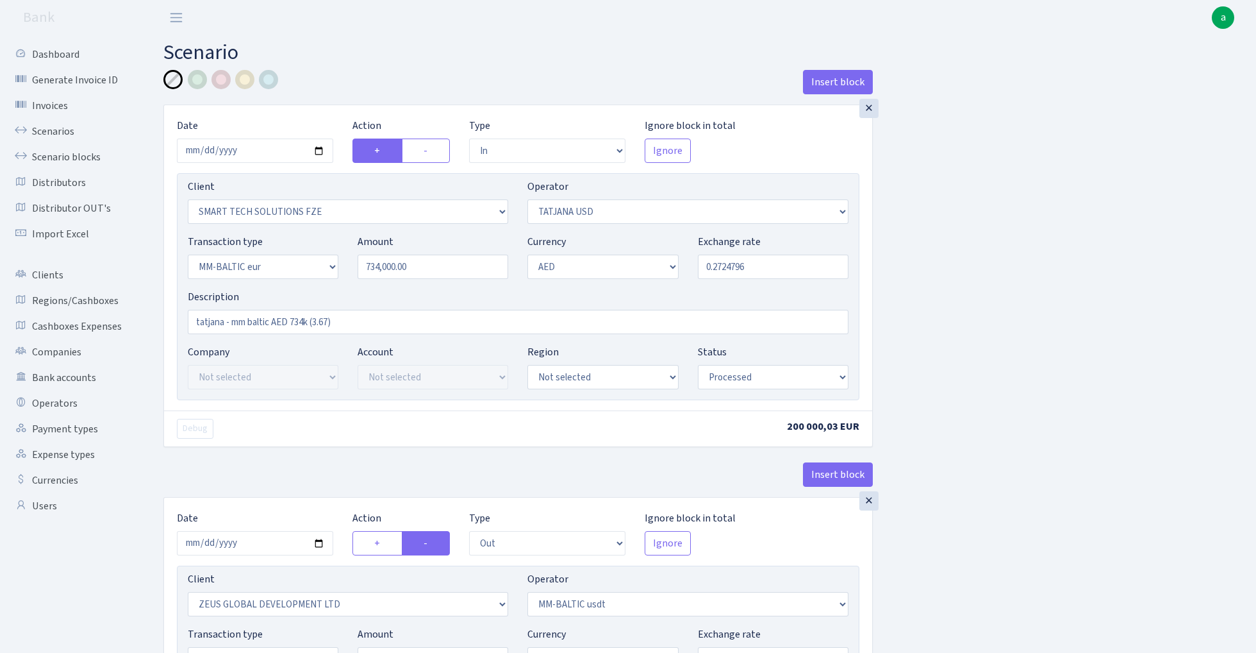
select select "processed"
select select "out"
select select "1276"
select select "459"
select select "16"
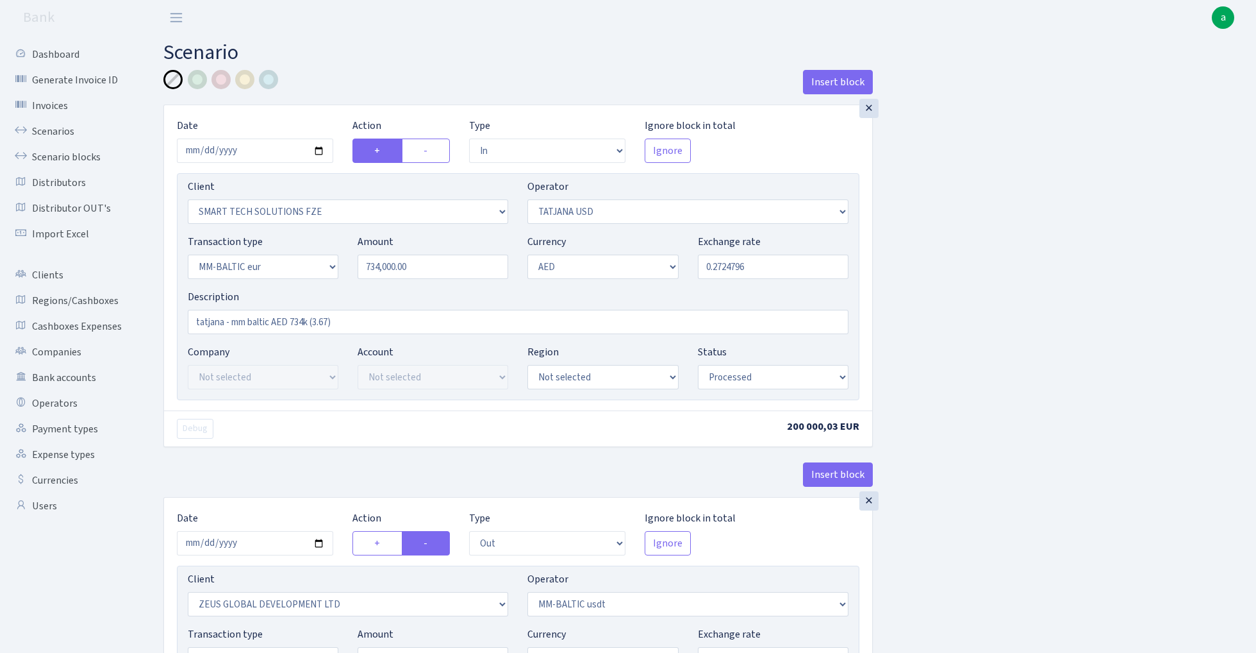
select select "9"
select select "processed"
click at [50, 127] on link "Scenarios" at bounding box center [70, 132] width 128 height 26
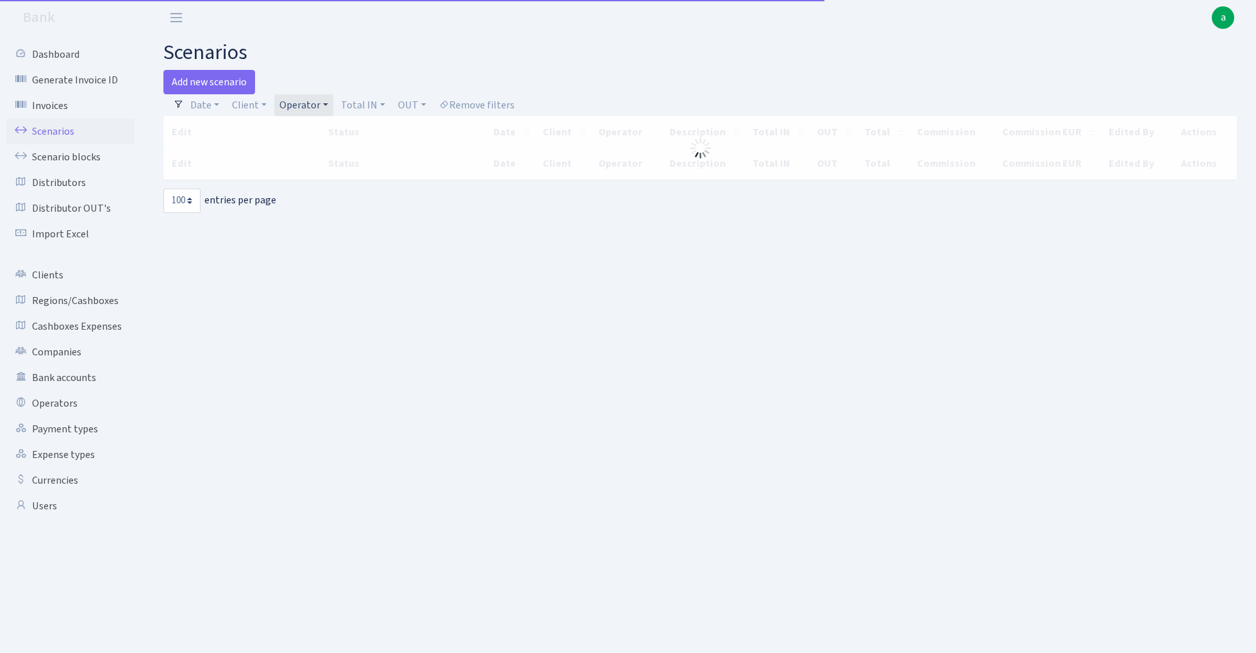
select select "100"
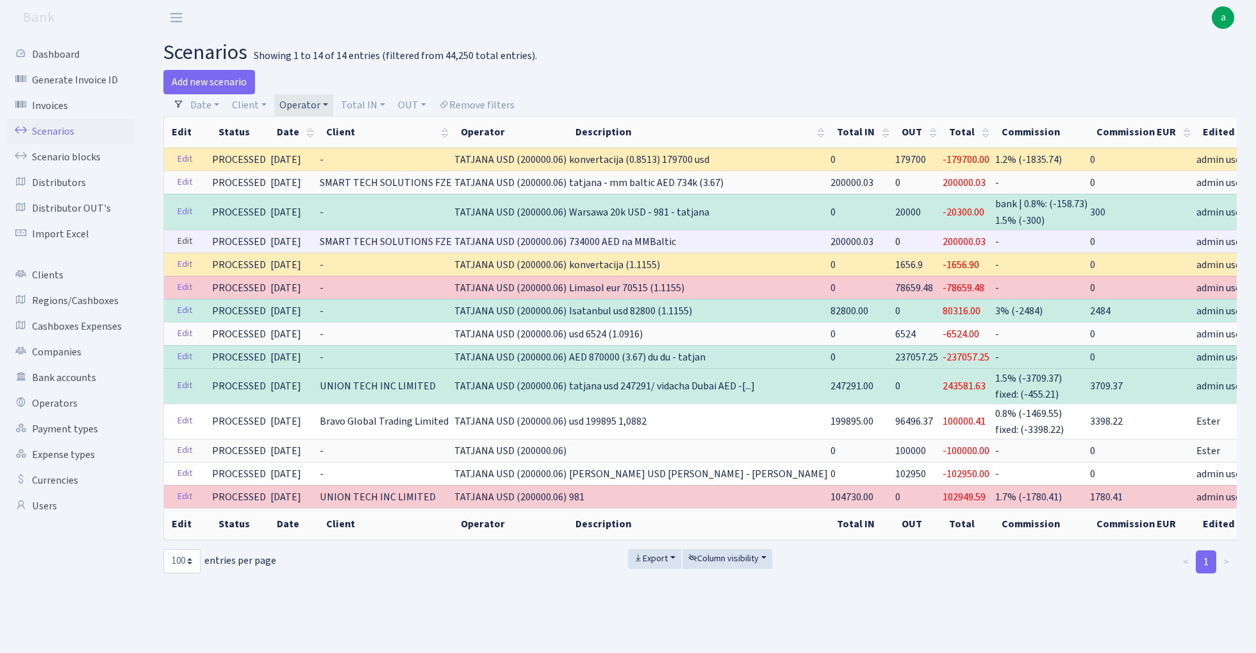
click at [190, 239] on link "Edit" at bounding box center [185, 241] width 26 height 20
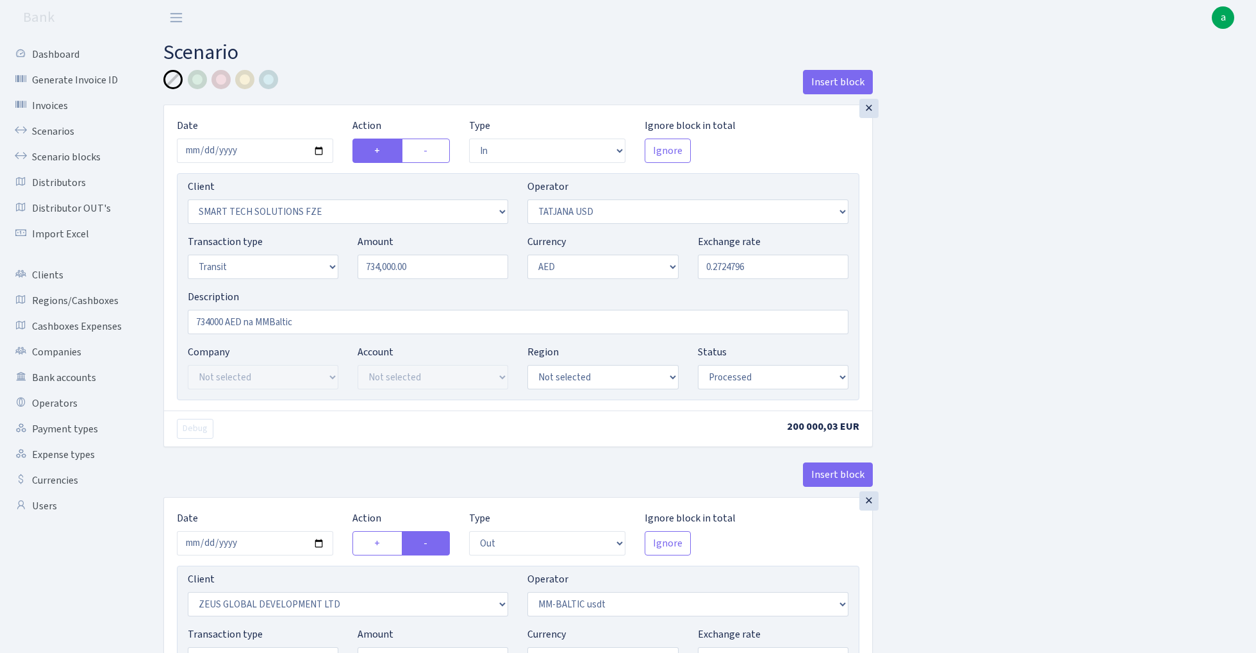
select select "in"
select select "2758"
select select "303"
select select "5"
select select "9"
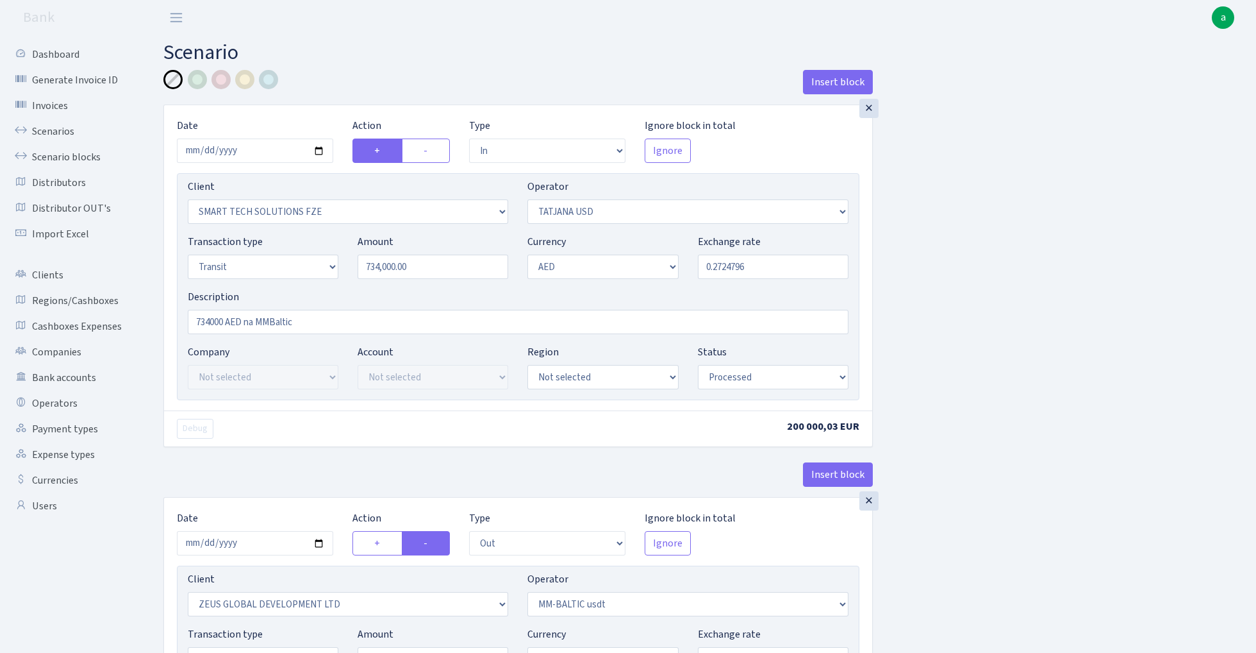
select select "processed"
select select "out"
select select "1276"
select select "459"
select select "5"
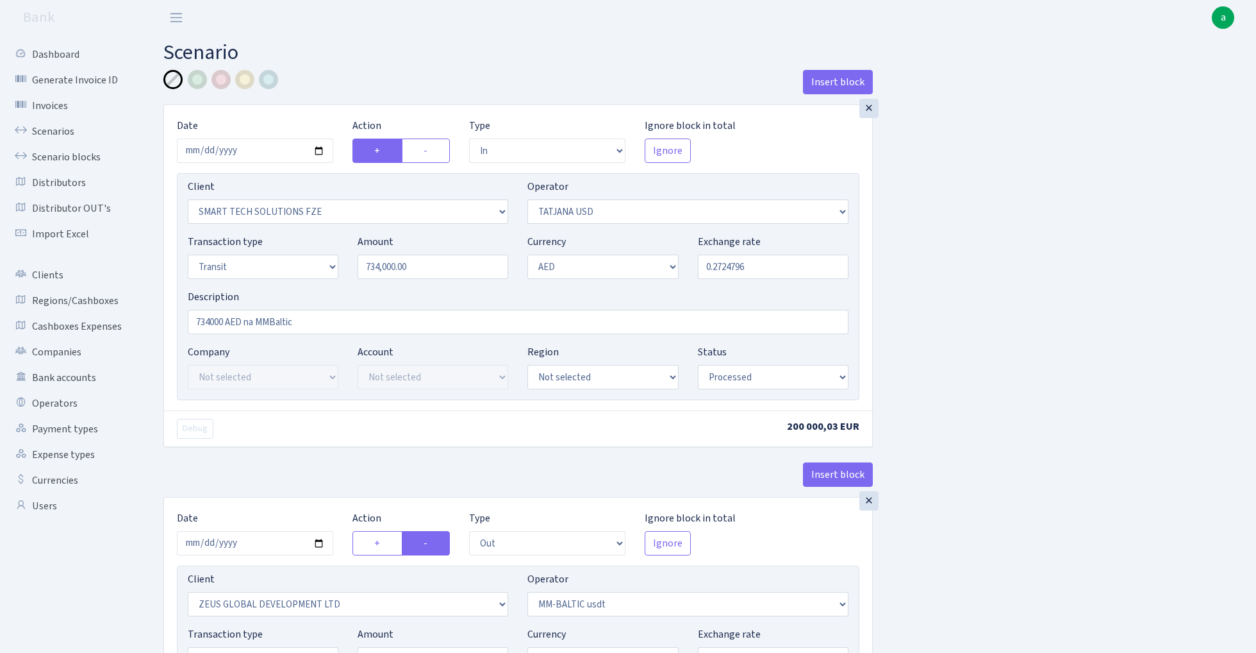
select select "9"
select select "processed"
click at [872, 109] on div "×" at bounding box center [869, 108] width 19 height 19
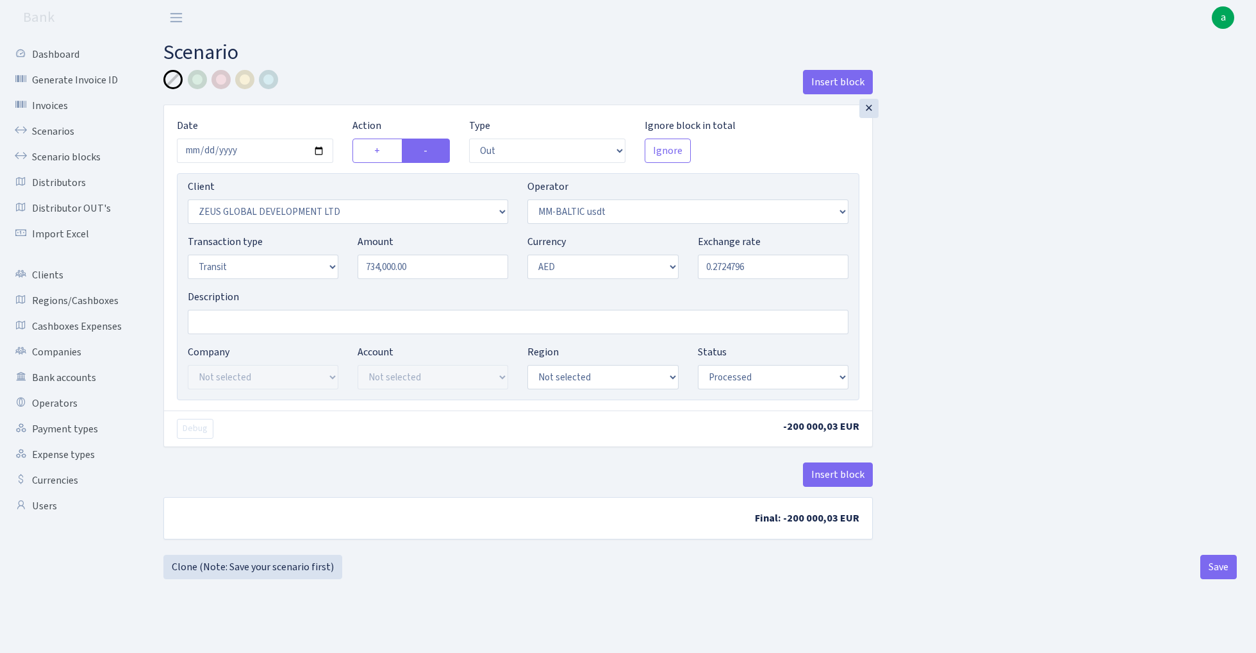
click at [872, 109] on div "×" at bounding box center [869, 108] width 19 height 19
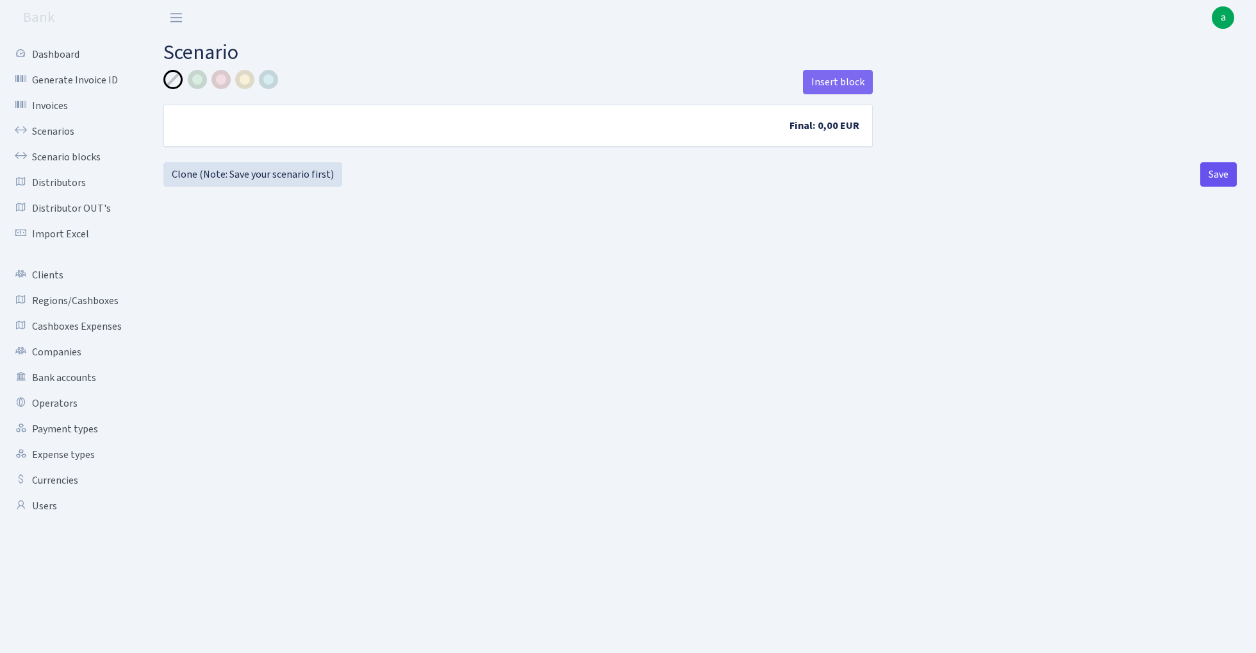
click at [1215, 181] on button "Save" at bounding box center [1219, 174] width 37 height 24
click at [46, 132] on link "Scenarios" at bounding box center [70, 132] width 128 height 26
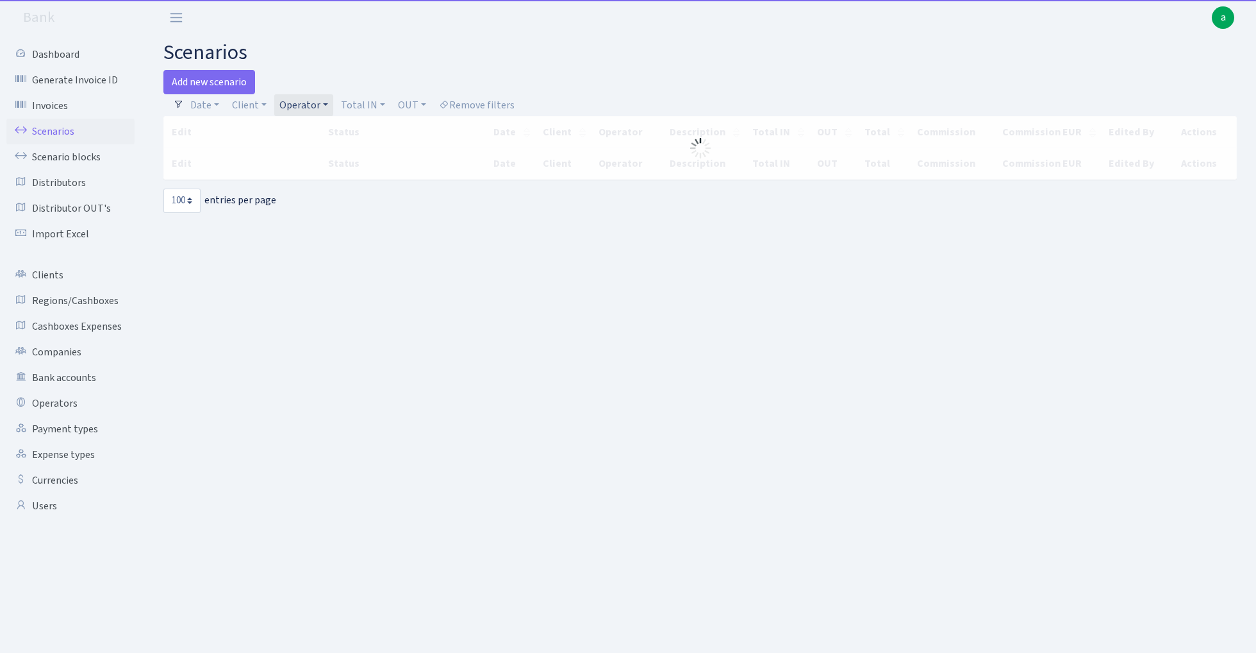
select select "100"
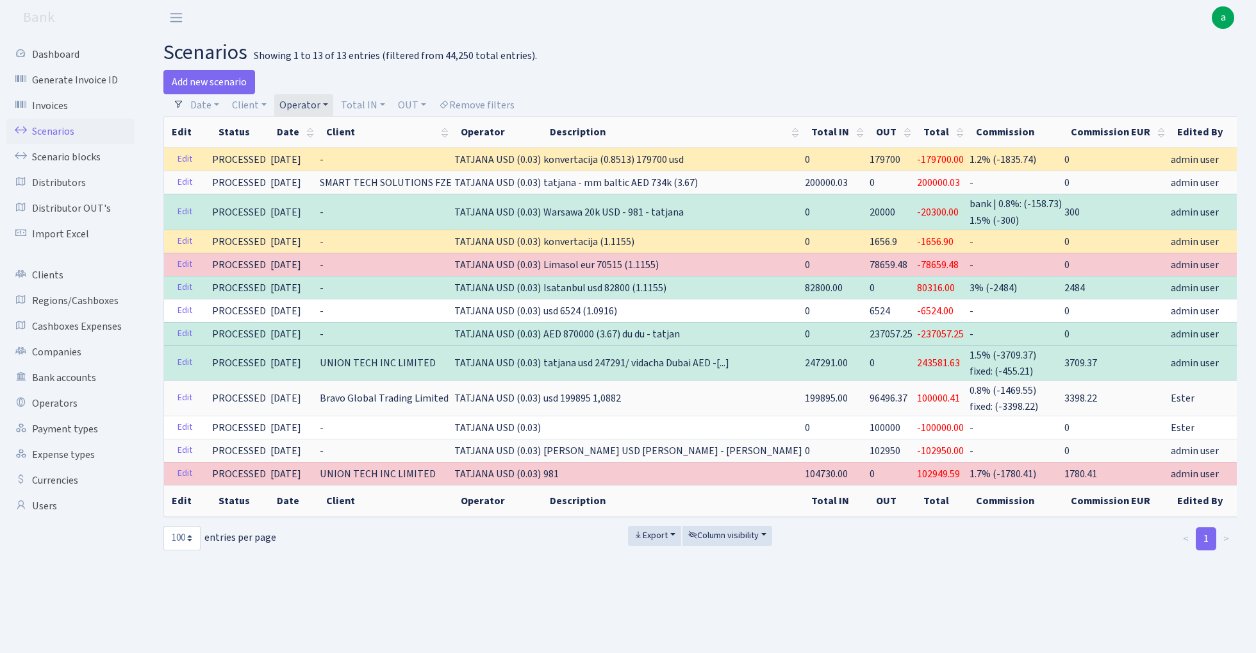
click at [312, 105] on link "Operator" at bounding box center [303, 105] width 59 height 22
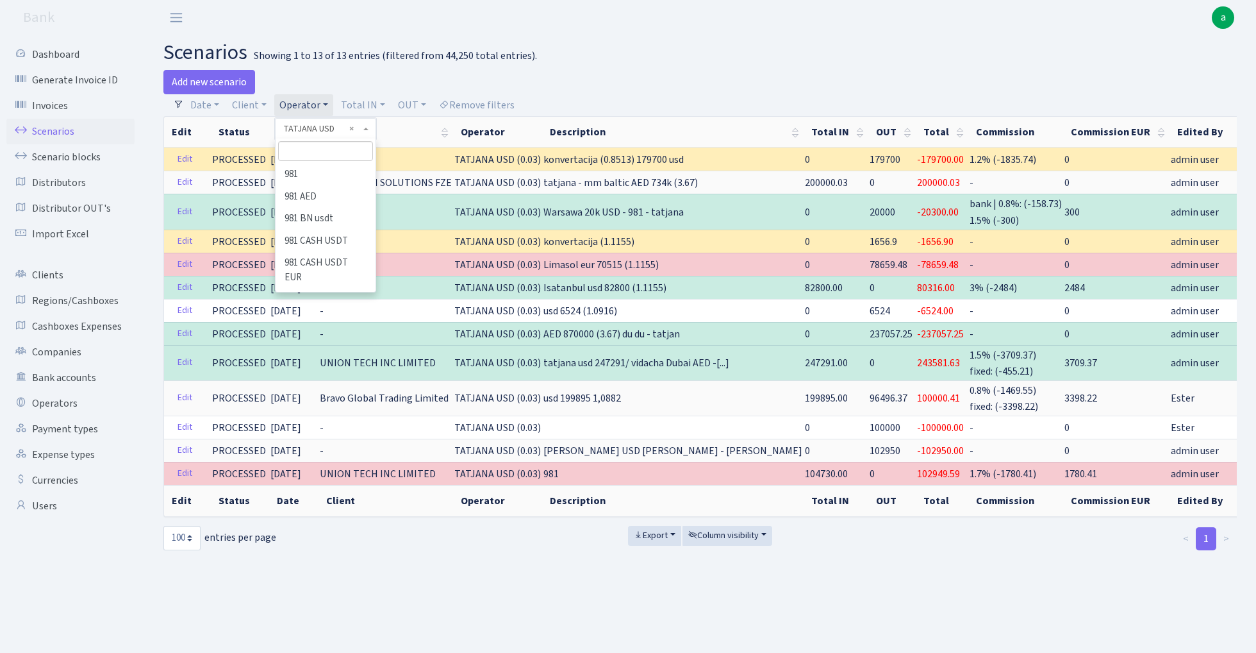
scroll to position [6741, 0]
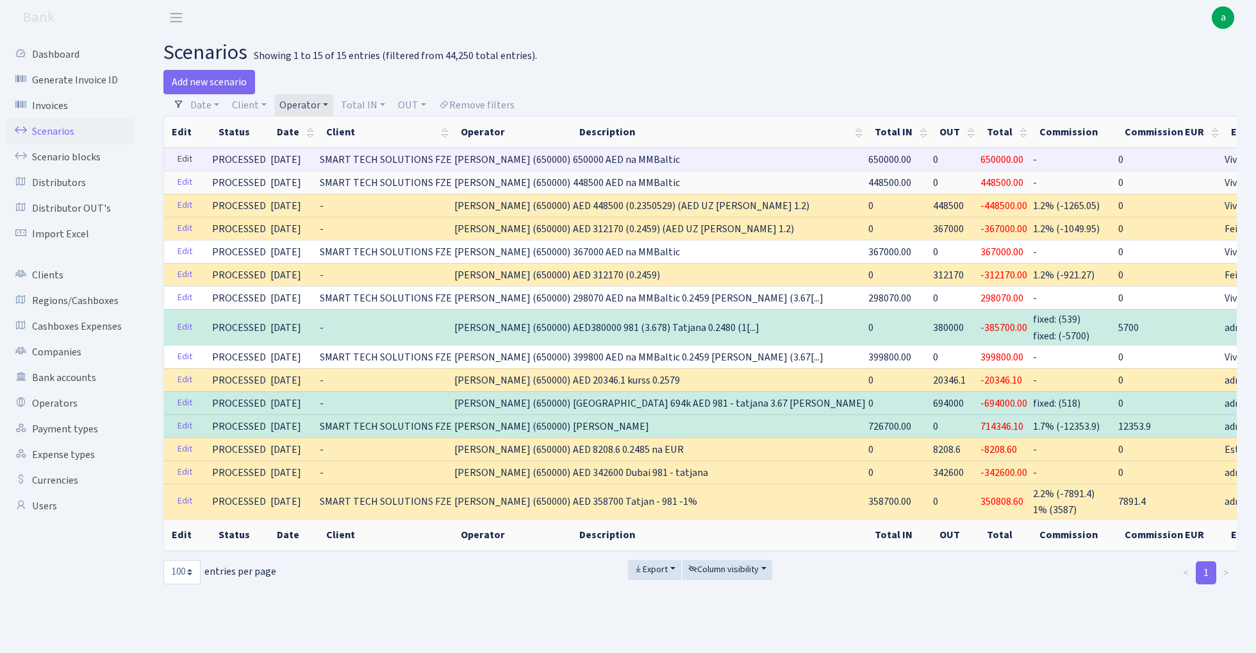
click at [187, 156] on link "Edit" at bounding box center [185, 159] width 26 height 20
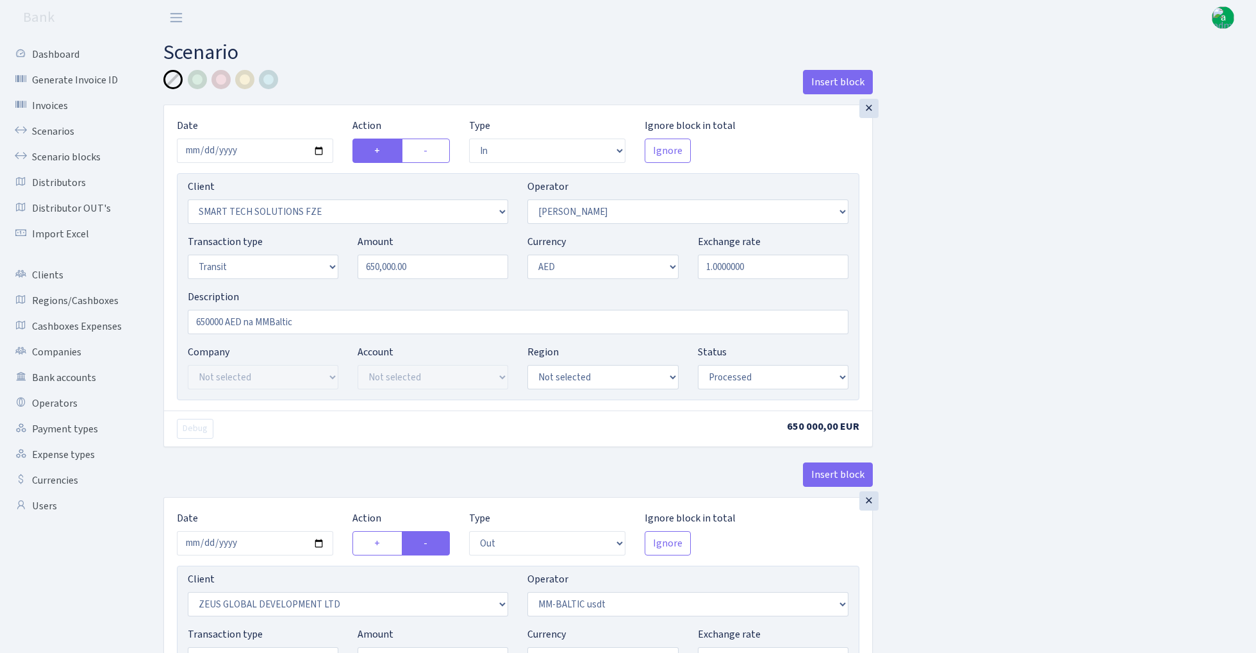
select select "in"
select select "2758"
select select "407"
select select "5"
select select "9"
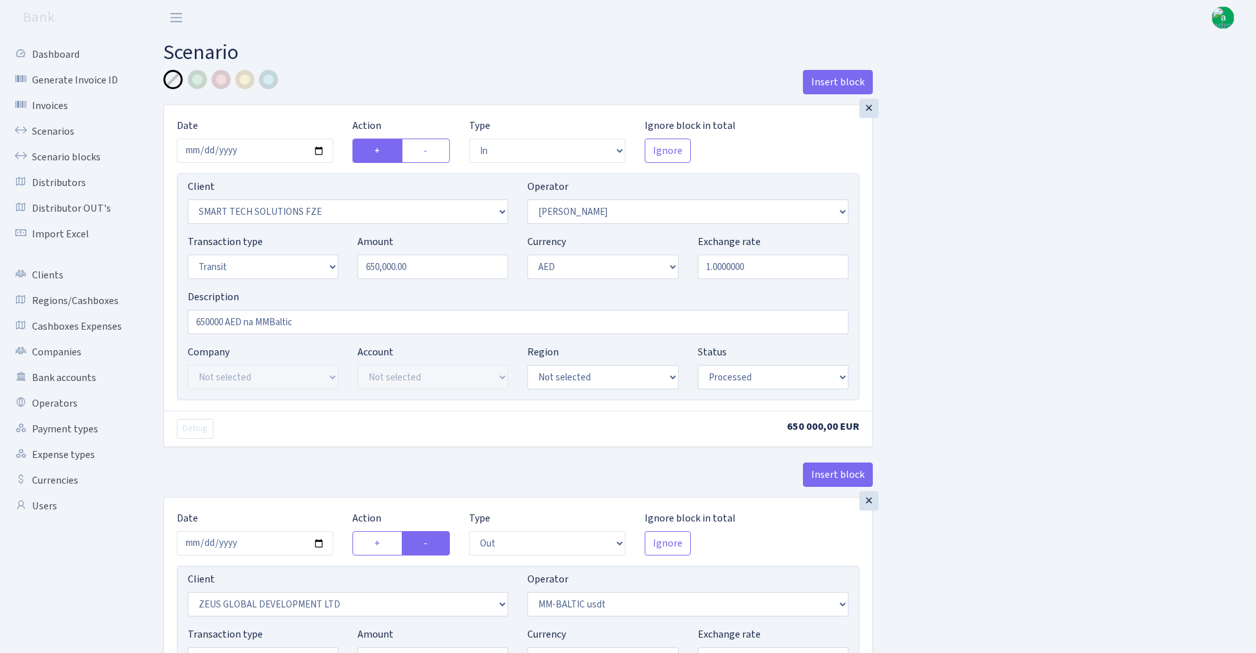
select select "processed"
select select "out"
select select "1276"
select select "459"
select select "5"
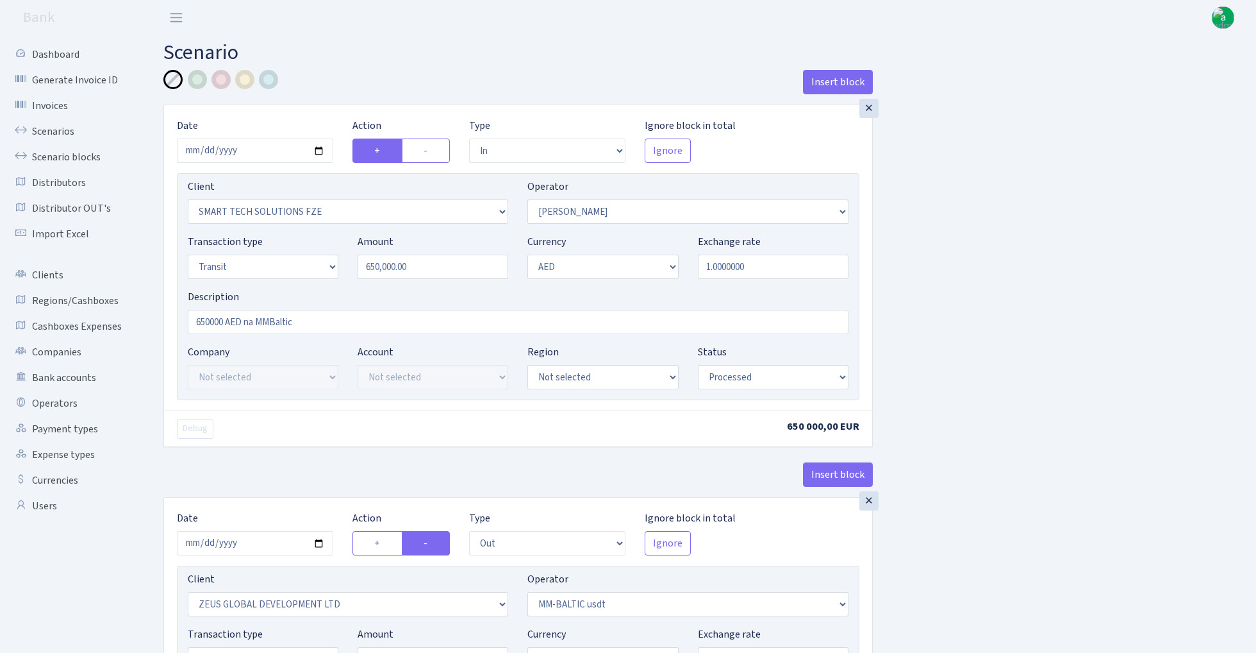
select select "9"
select select "processed"
select select "272"
click at [764, 267] on input "1.0000000" at bounding box center [773, 266] width 151 height 24
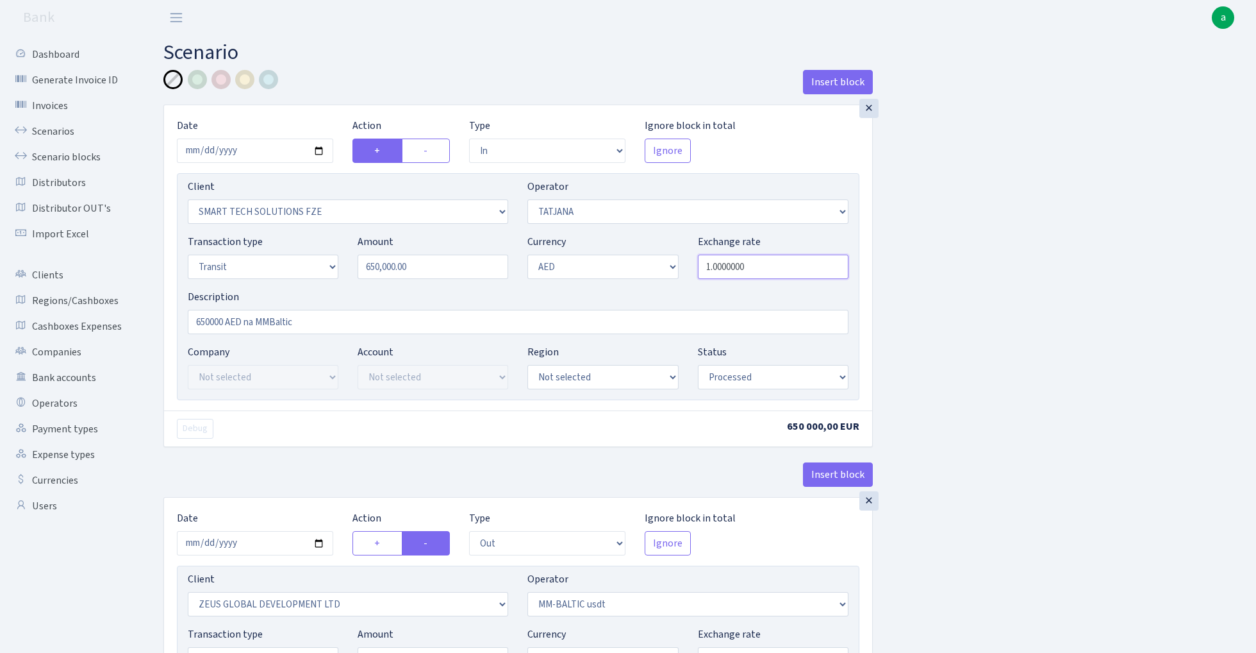
paste input "0.2314892308"
click at [968, 274] on div "Insert block × Date 2025-09-19 Action + - Type --- In Out Commission Field requ…" at bounding box center [700, 508] width 1093 height 877
click at [752, 265] on input "0.2314892" at bounding box center [773, 266] width 151 height 24
type input "0.2314900"
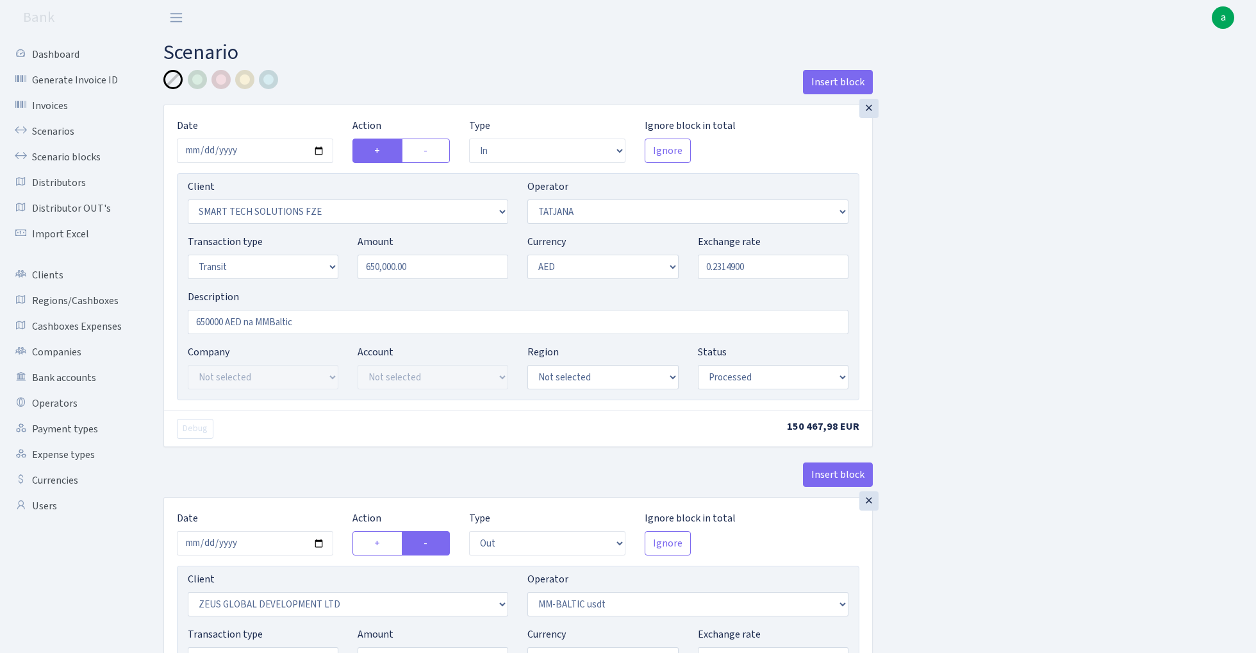
click at [1059, 271] on div "Insert block × Date 2025-09-19 Action + - Type --- In Out Commission Field requ…" at bounding box center [700, 508] width 1093 height 877
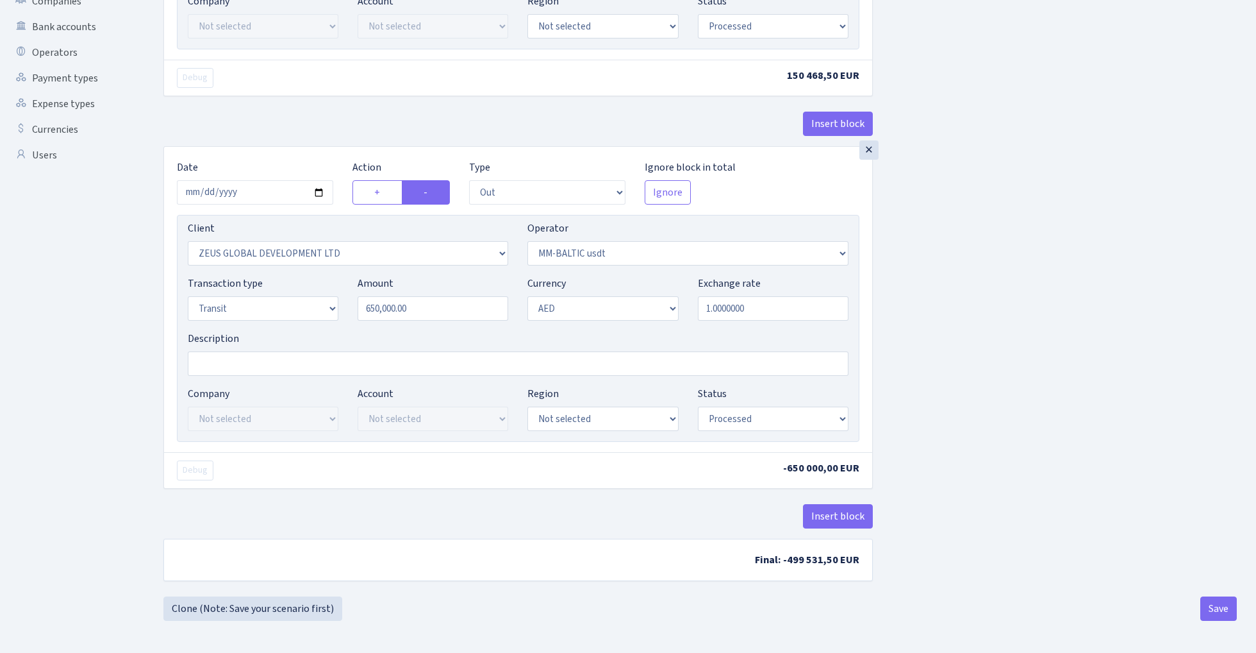
scroll to position [354, 0]
click at [849, 514] on button "Insert block" at bounding box center [838, 516] width 70 height 24
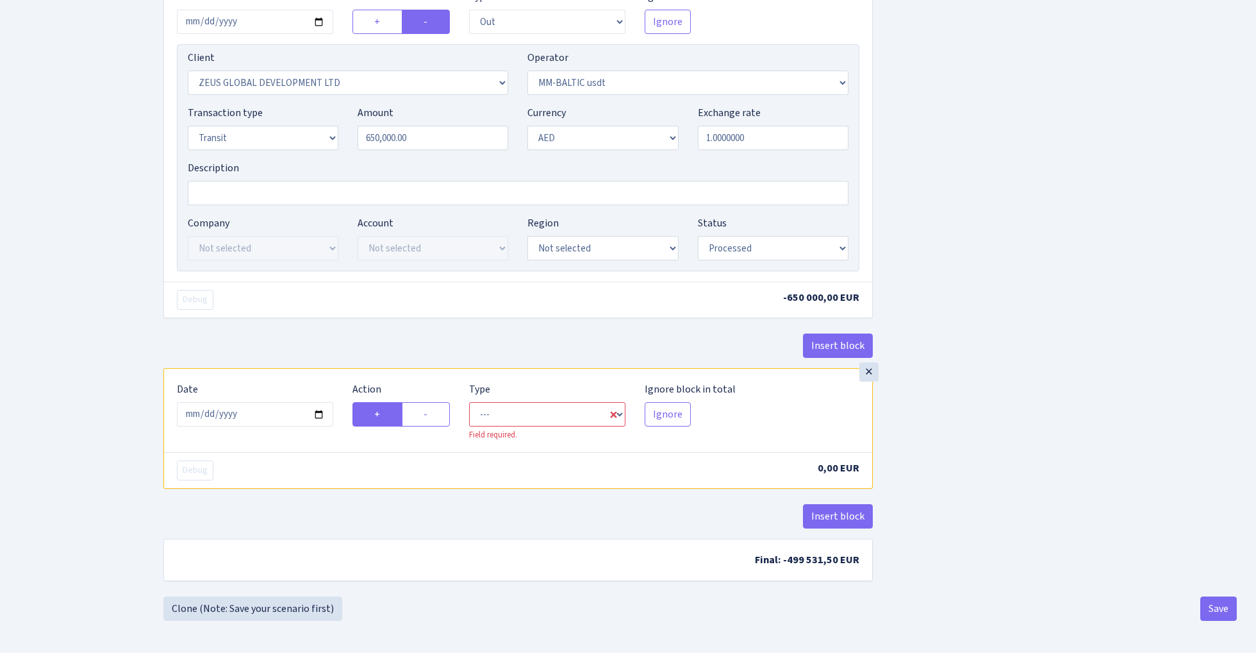
scroll to position [524, 0]
click at [431, 416] on label "-" at bounding box center [426, 414] width 48 height 24
click at [431, 415] on input "-" at bounding box center [428, 410] width 8 height 8
radio input "true"
radio input "false"
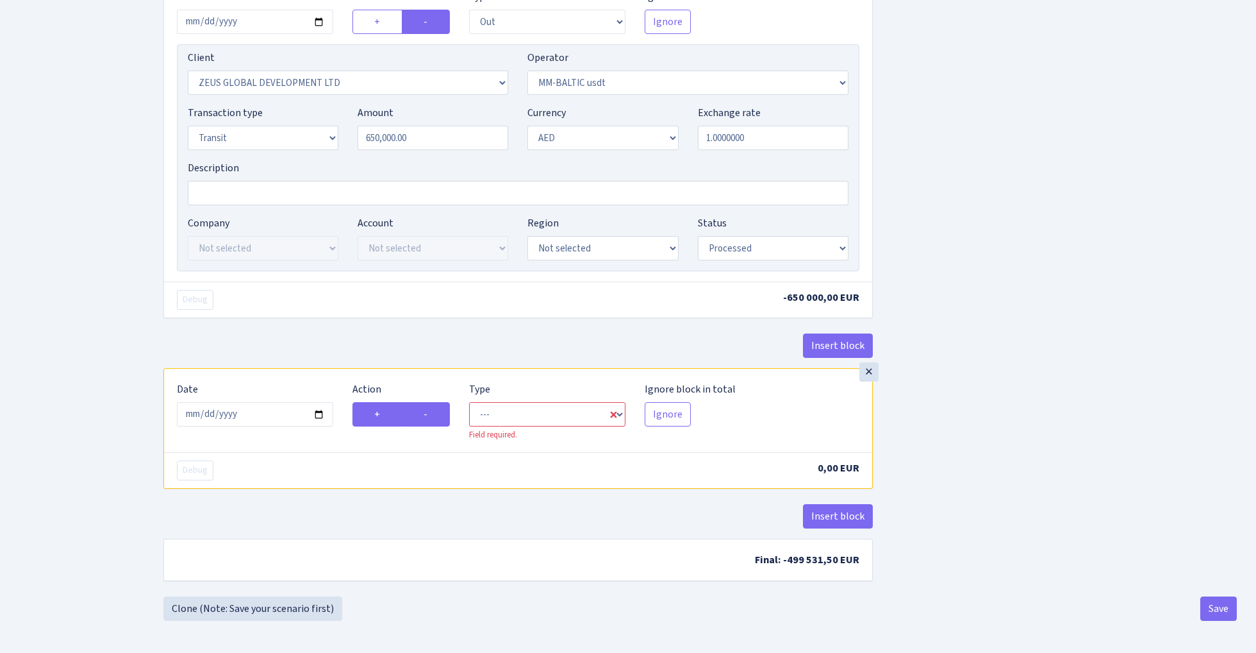
scroll to position [519, 0]
click at [762, 140] on input "1.0000000" at bounding box center [773, 140] width 151 height 24
paste input "0.272479564"
type input "0.2724796"
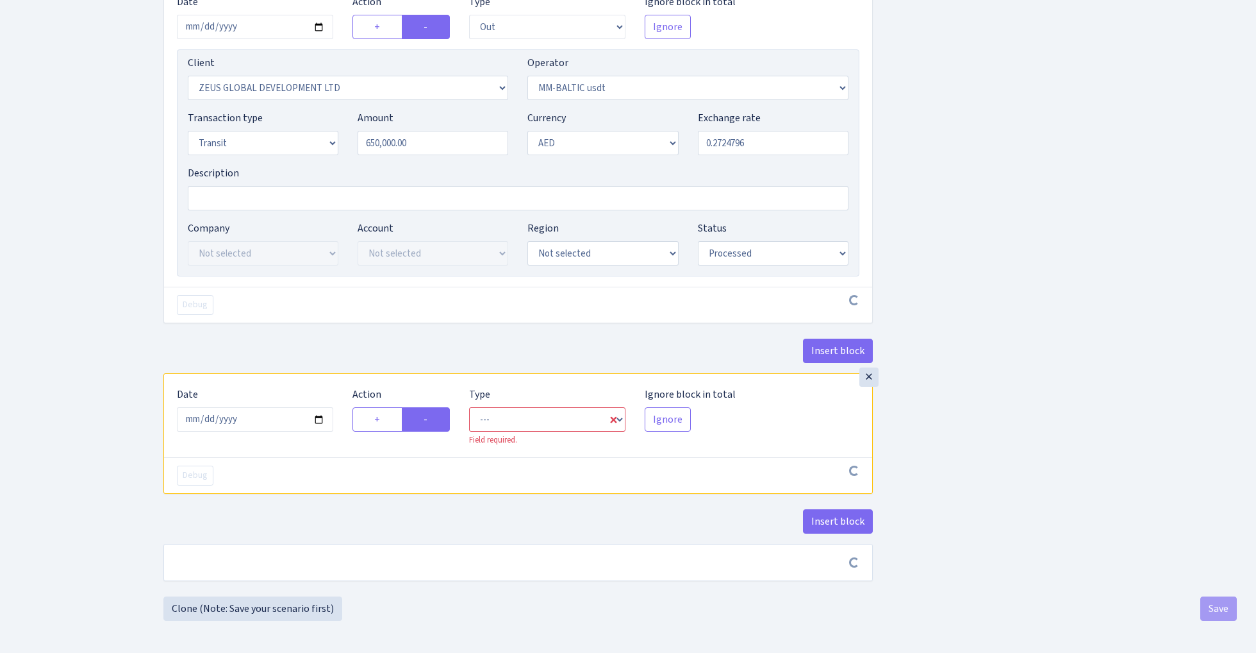
click at [1070, 201] on div "Insert block × Date 2025-09-19 Action + - Type --- In Out Commission Field requ…" at bounding box center [700, 75] width 1093 height 1042
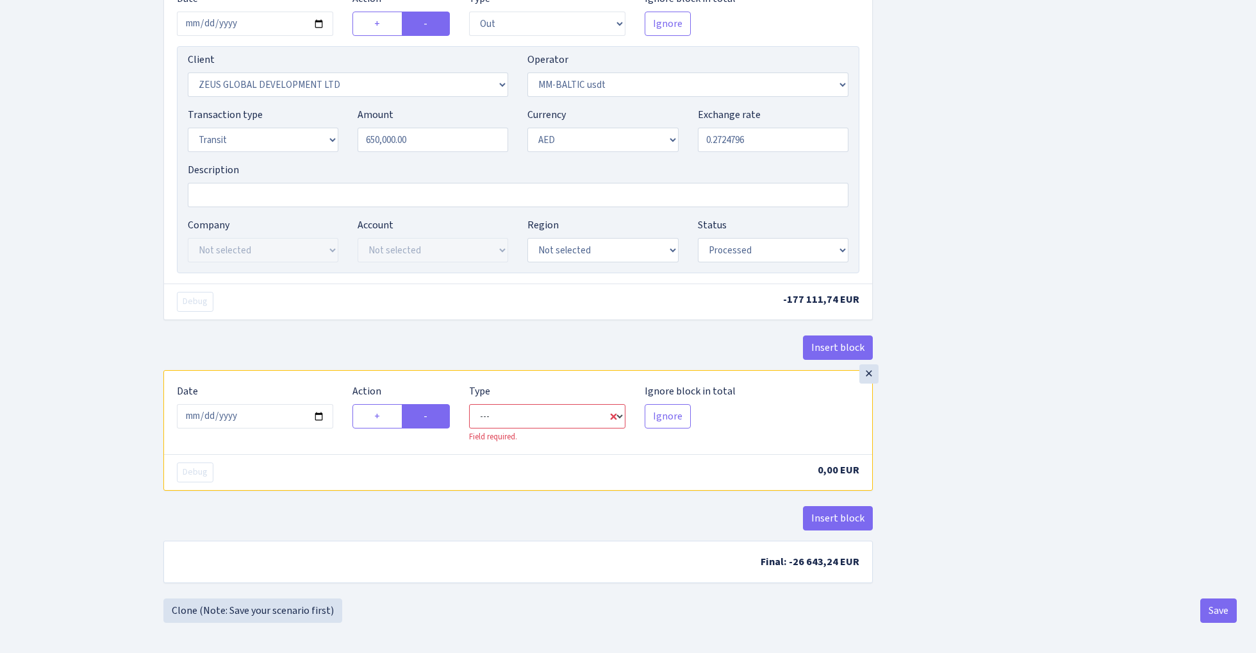
select select "commission"
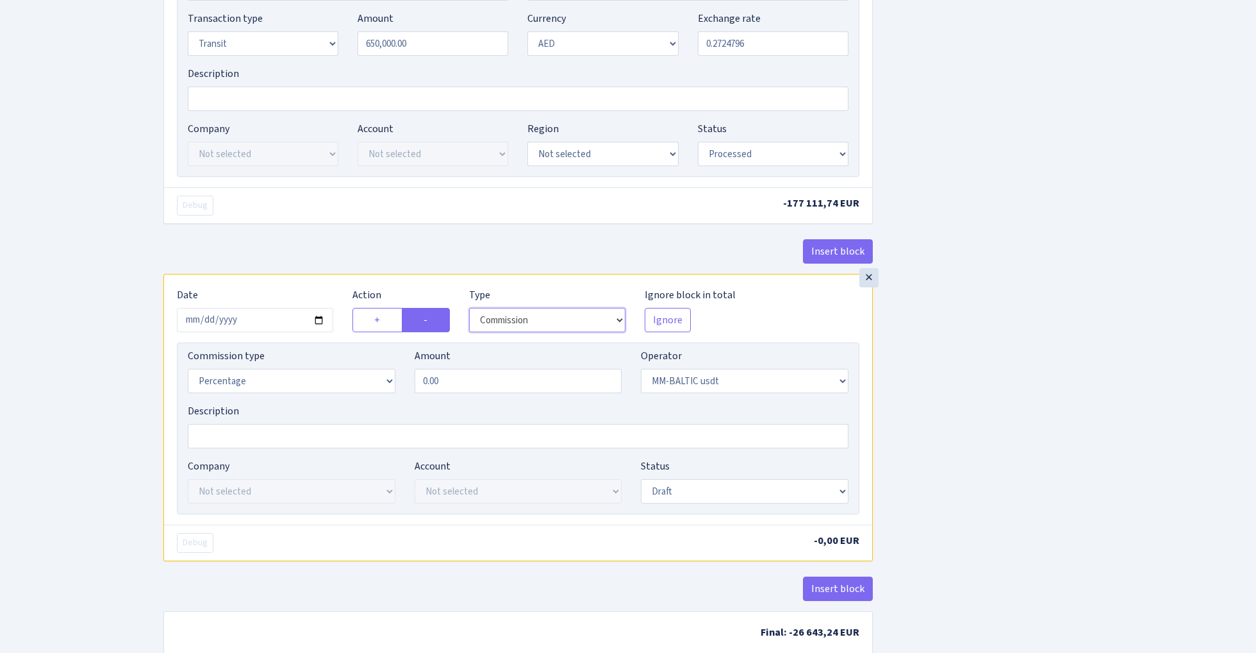
scroll to position [616, 0]
select select "272"
click at [490, 383] on input "0.00" at bounding box center [519, 380] width 208 height 24
type input "1.20"
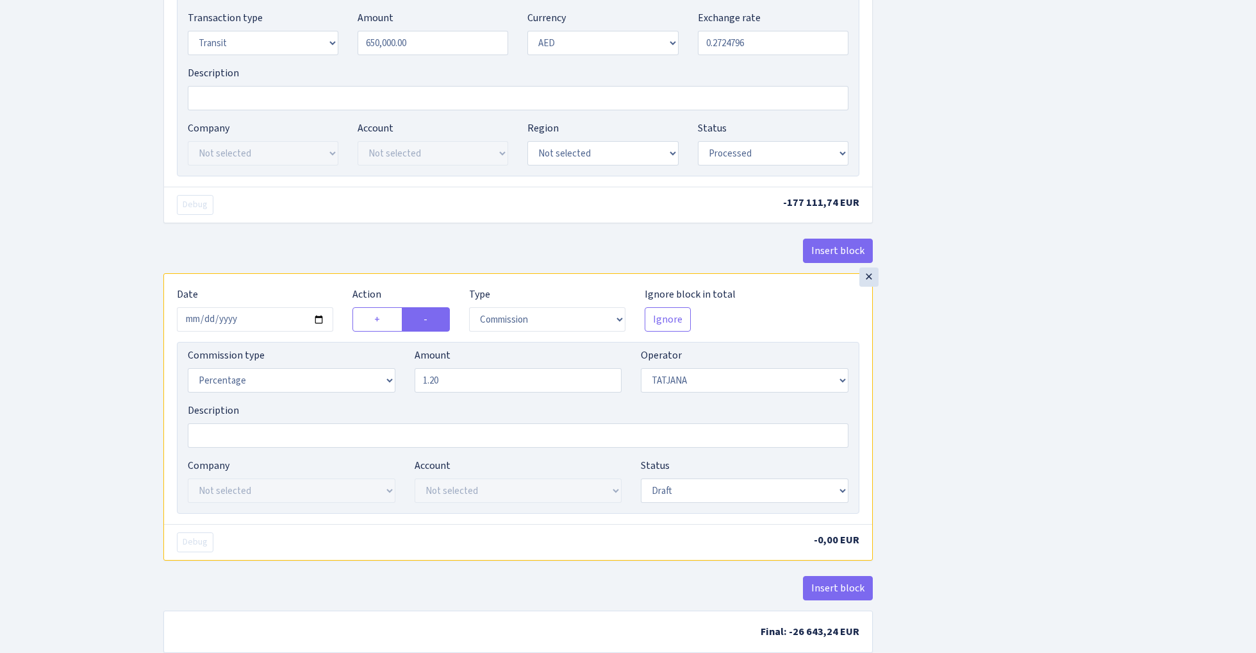
click at [1006, 357] on div "Insert block × Date 2025-09-19 Action + - Type --- In Out Commission Field requ…" at bounding box center [700, 61] width 1093 height 1214
select select "processed"
click at [970, 408] on div "Insert block × Date 2025-09-19 Action + - Type --- In Out Commission Field requ…" at bounding box center [700, 61] width 1093 height 1214
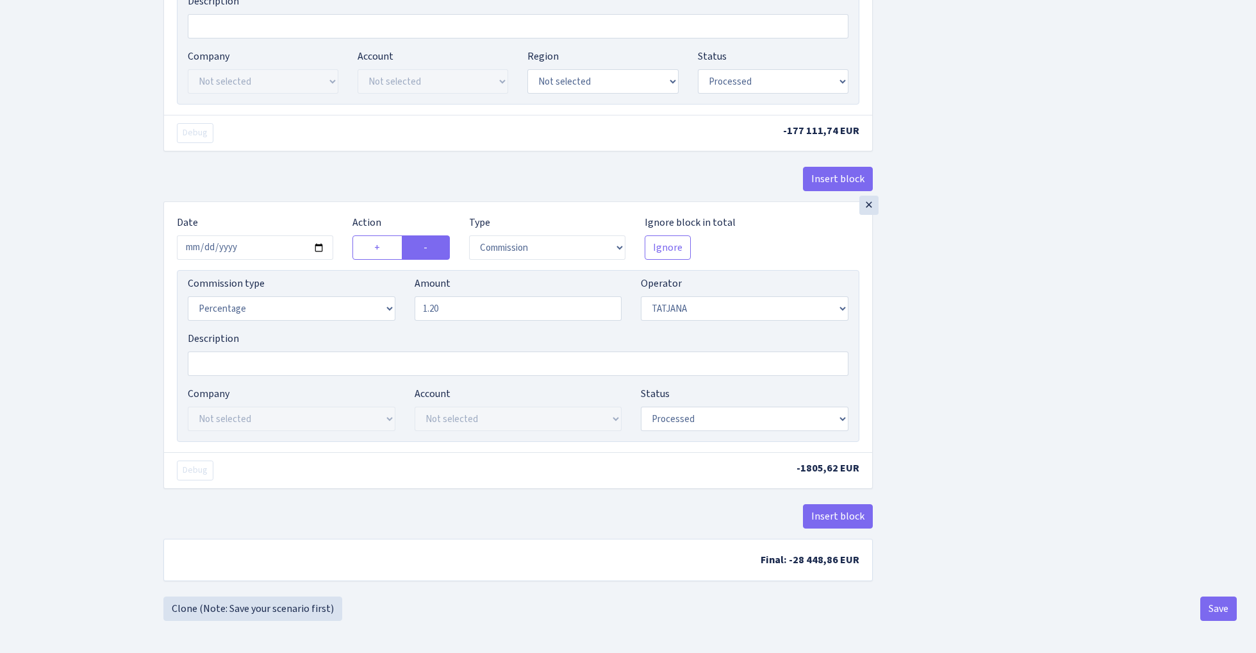
scroll to position [693, 0]
click at [1217, 614] on button "Save" at bounding box center [1219, 608] width 37 height 24
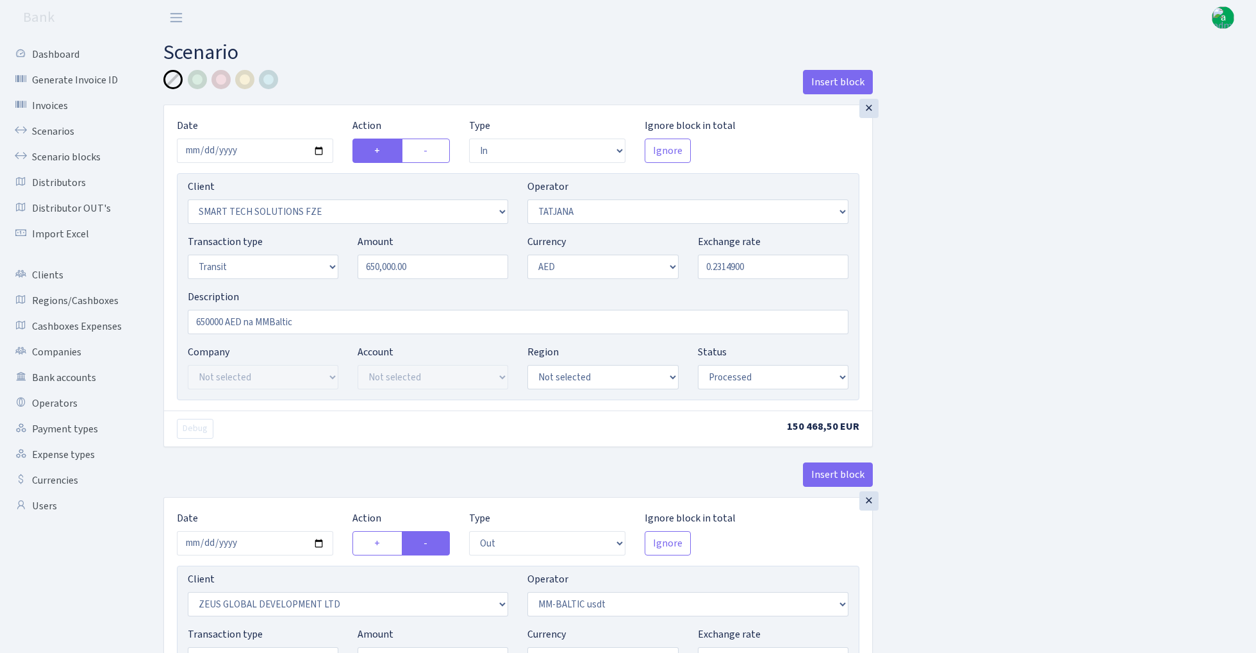
select select "in"
select select "2758"
select select "272"
select select "5"
select select "9"
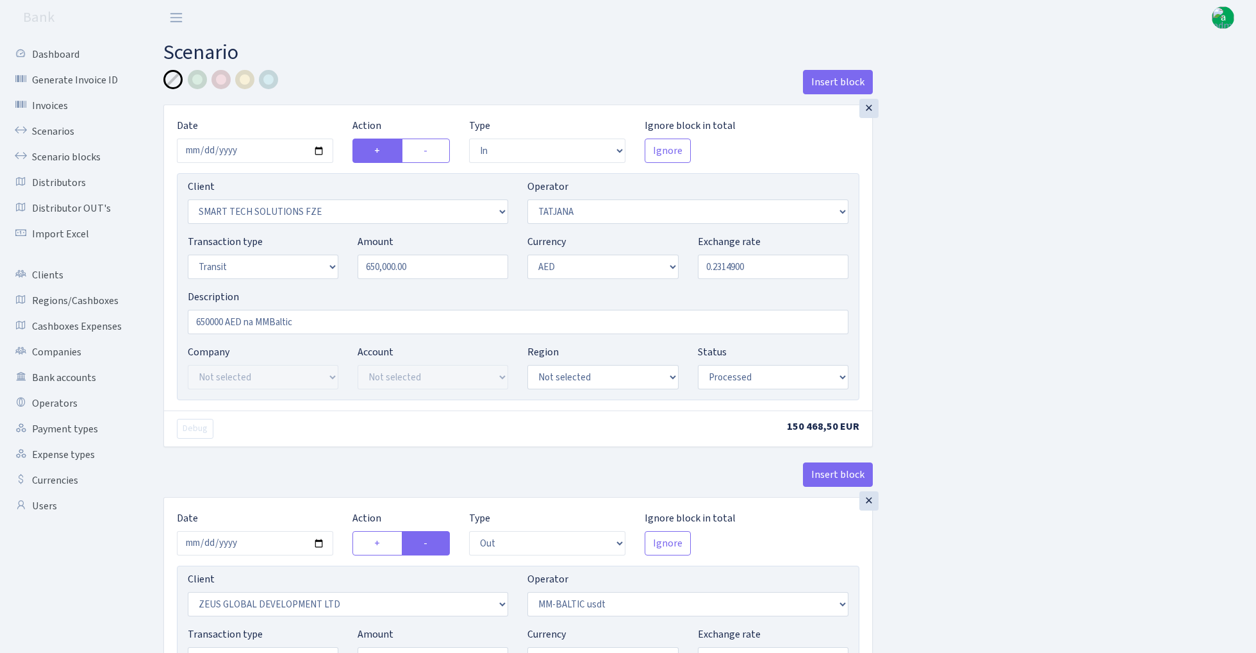
select select "processed"
select select "out"
select select "1276"
select select "459"
select select "5"
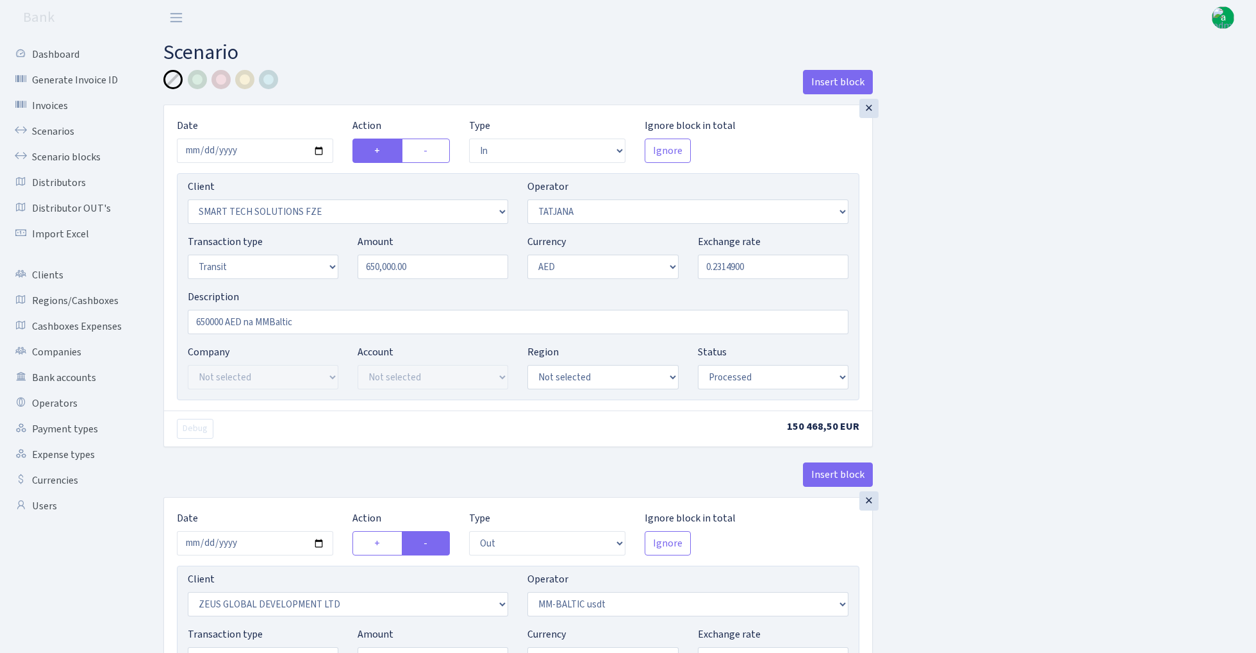
select select "9"
select select "processed"
select select "commission"
select select "272"
select select "processed"
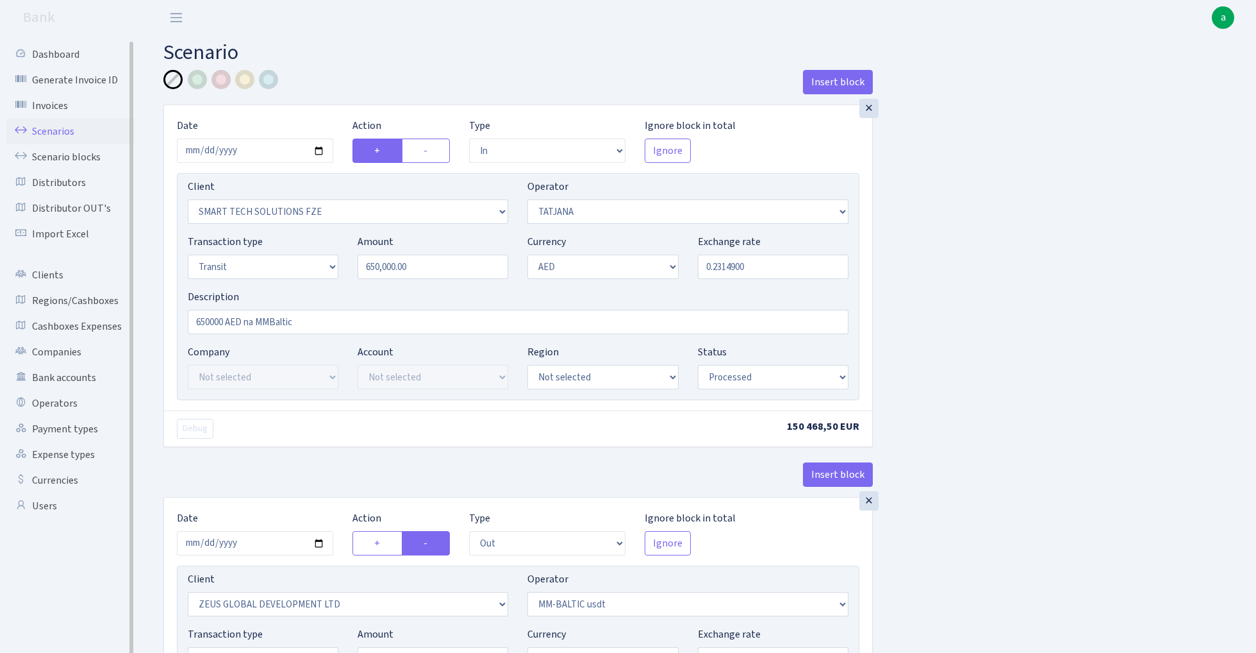
click at [42, 126] on link "Scenarios" at bounding box center [70, 132] width 128 height 26
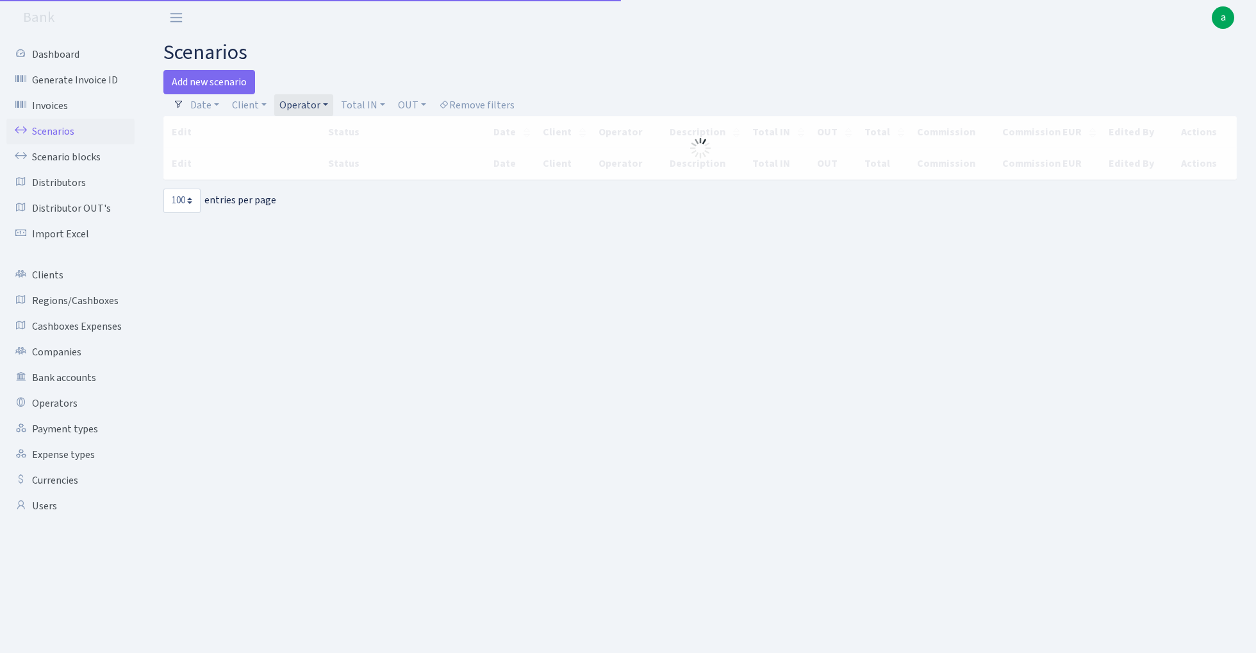
select select "100"
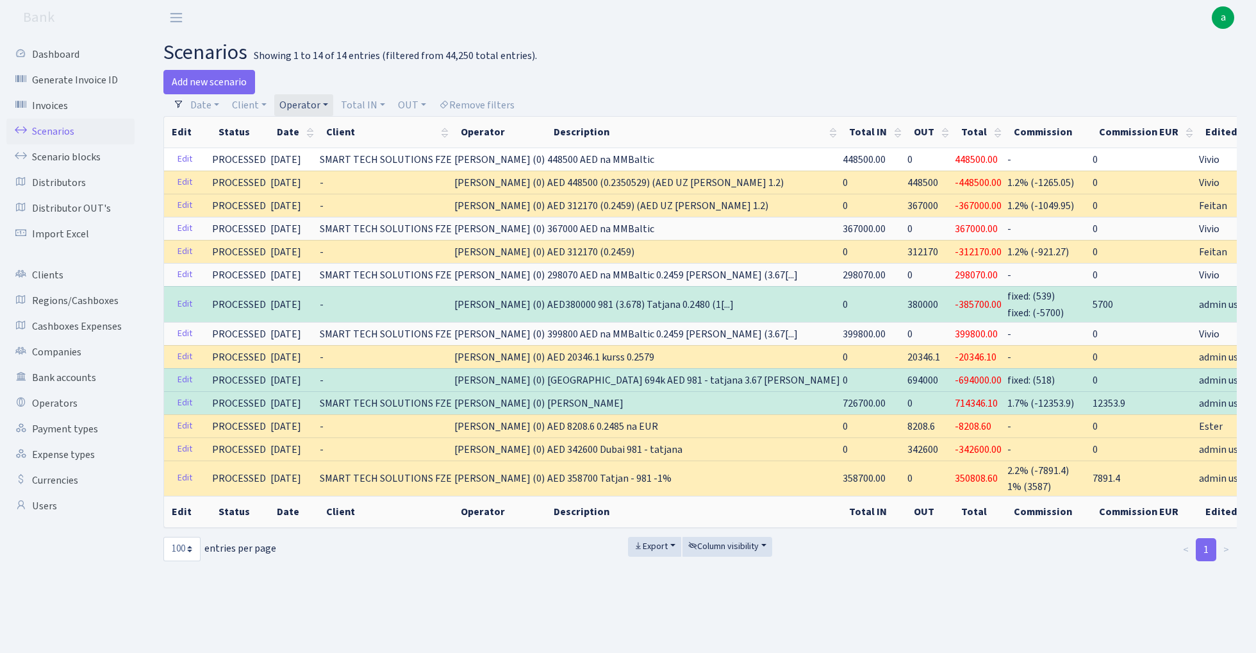
click at [304, 101] on link "Operator" at bounding box center [303, 105] width 59 height 22
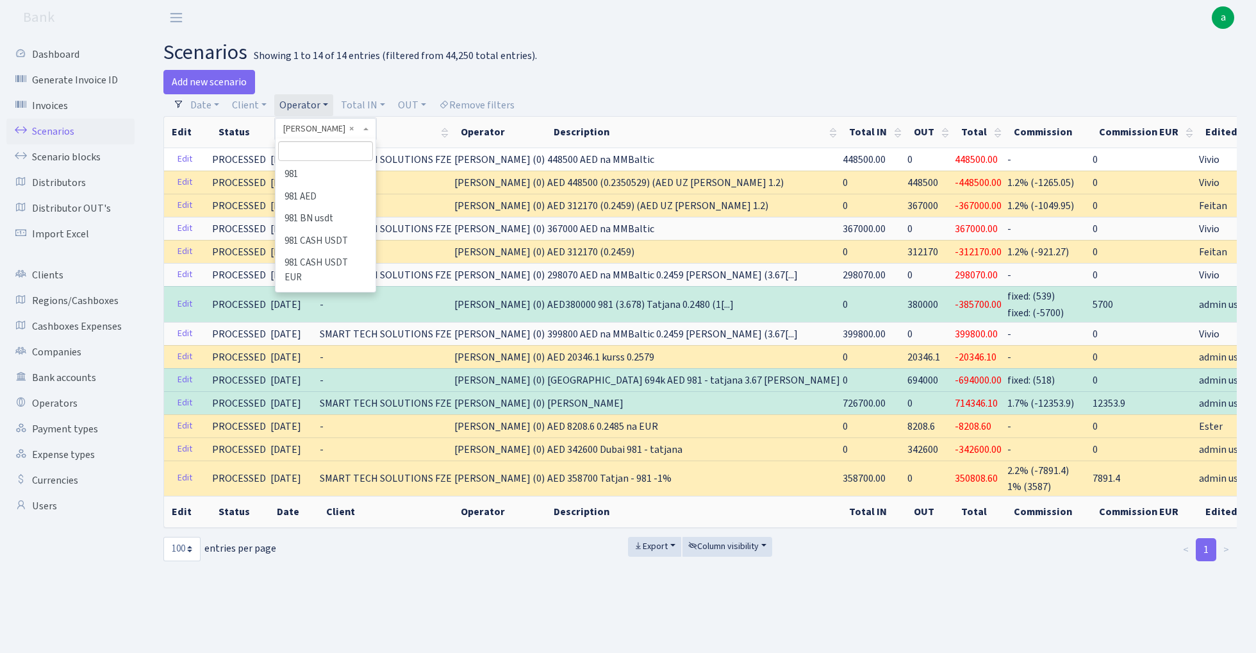
scroll to position [6698, 0]
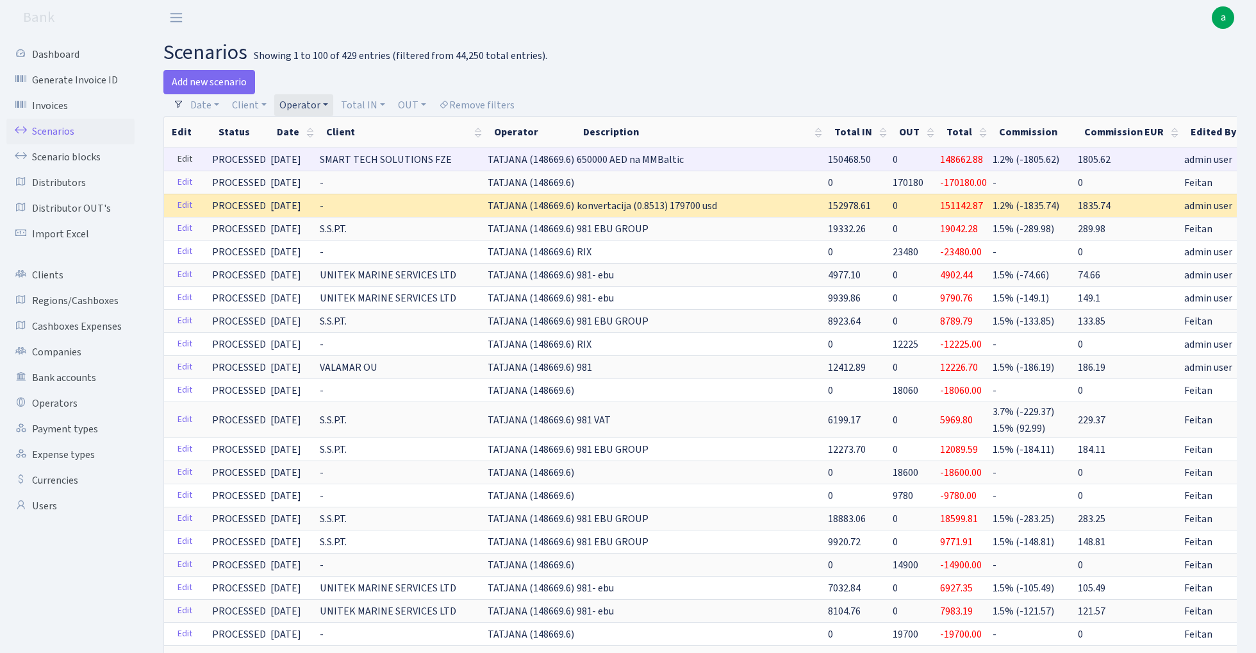
click at [175, 160] on link "Edit" at bounding box center [185, 159] width 26 height 20
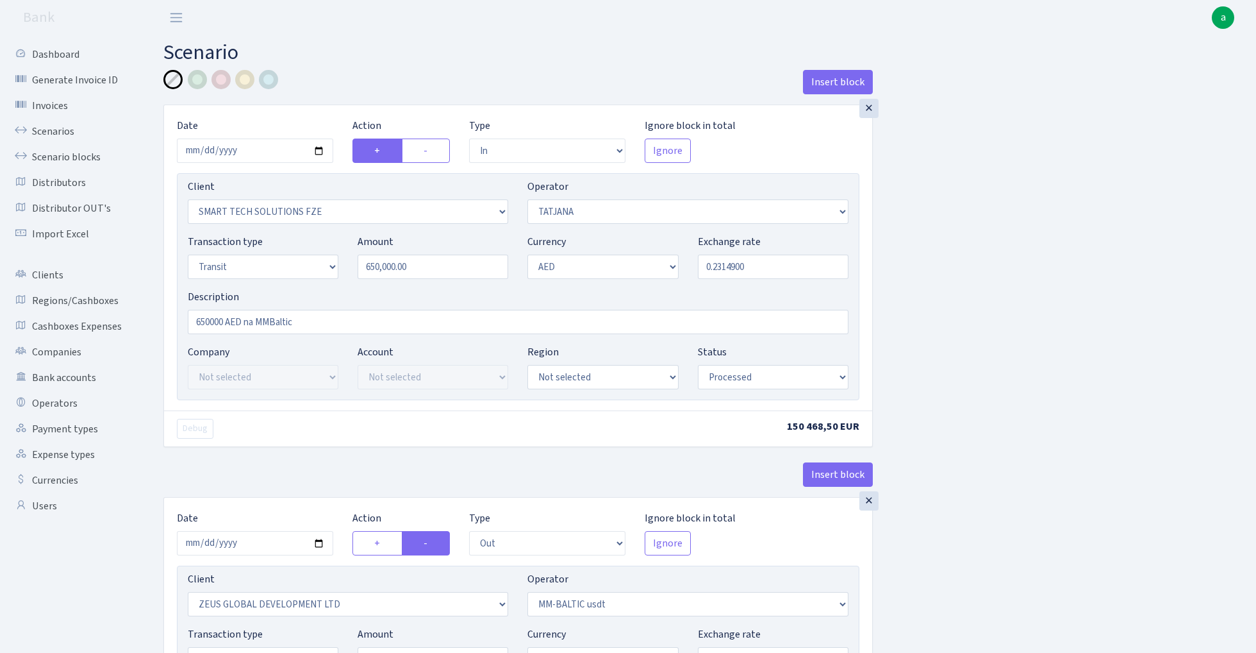
select select "in"
select select "2758"
select select "272"
select select "5"
select select "9"
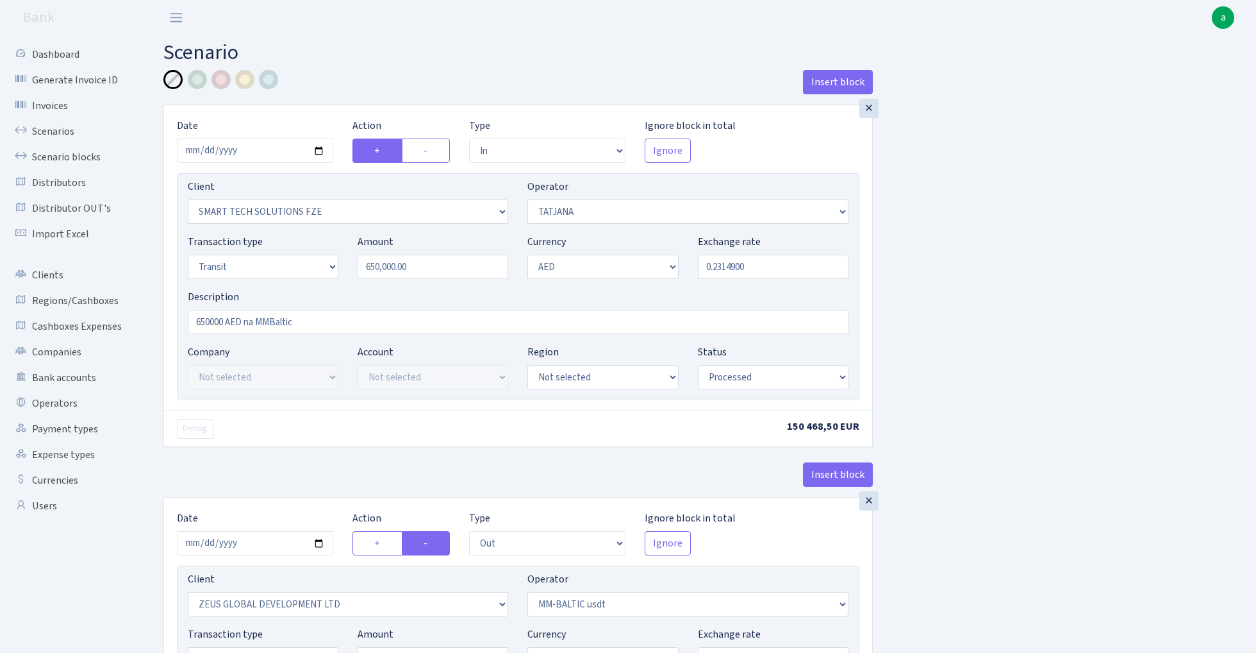
select select "processed"
select select "out"
select select "1276"
select select "459"
select select "5"
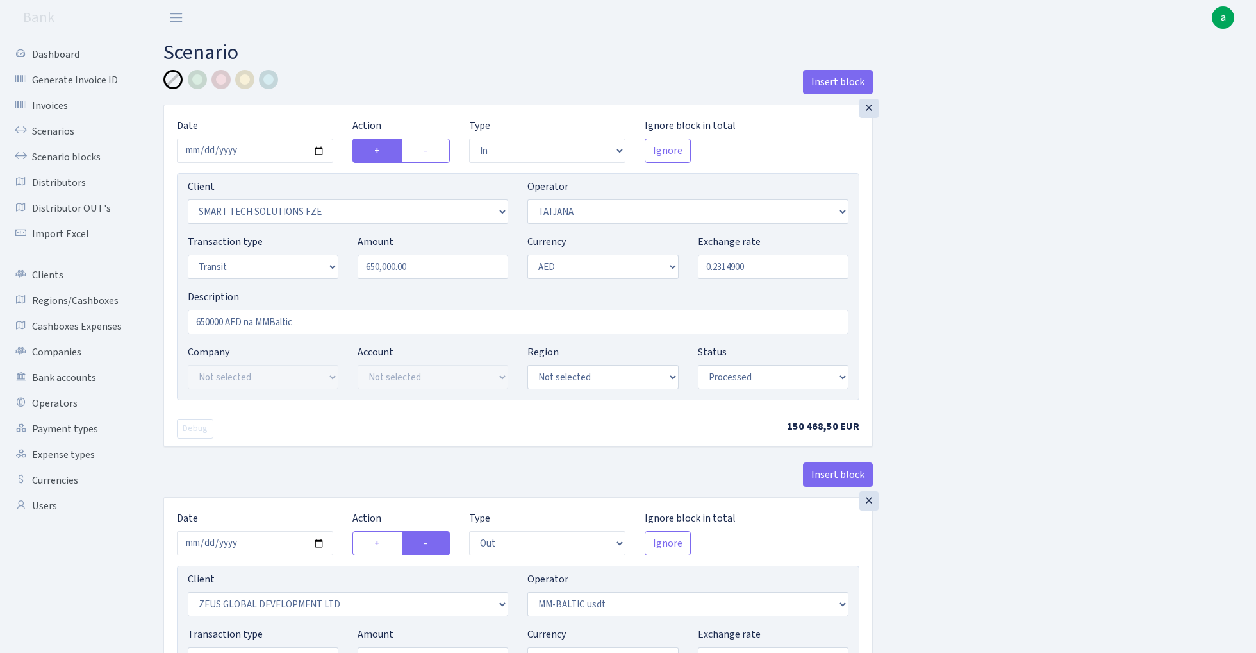
select select "9"
select select "processed"
select select "commission"
select select "272"
select select "processed"
